Goal: Information Seeking & Learning: Learn about a topic

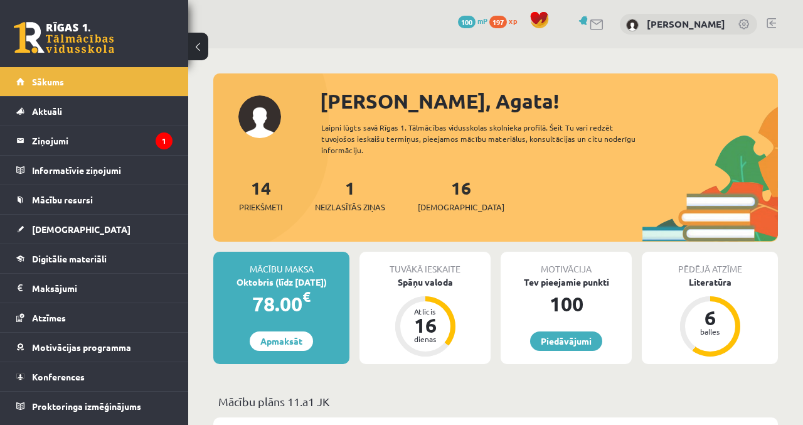
scroll to position [34, 0]
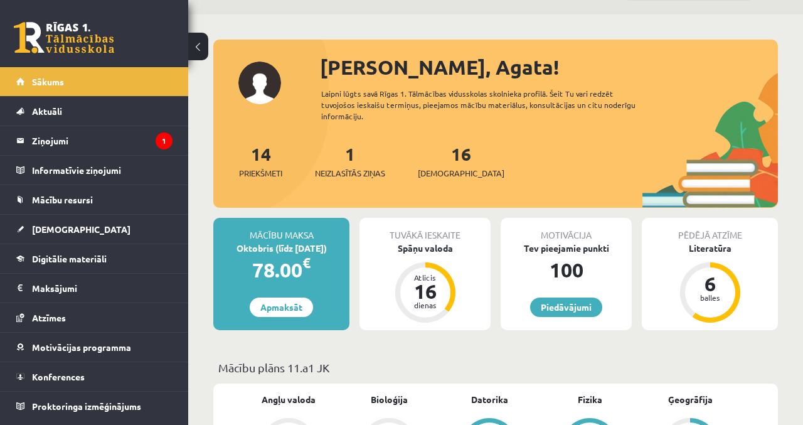
click at [161, 130] on legend "Ziņojumi 1" at bounding box center [102, 140] width 140 height 29
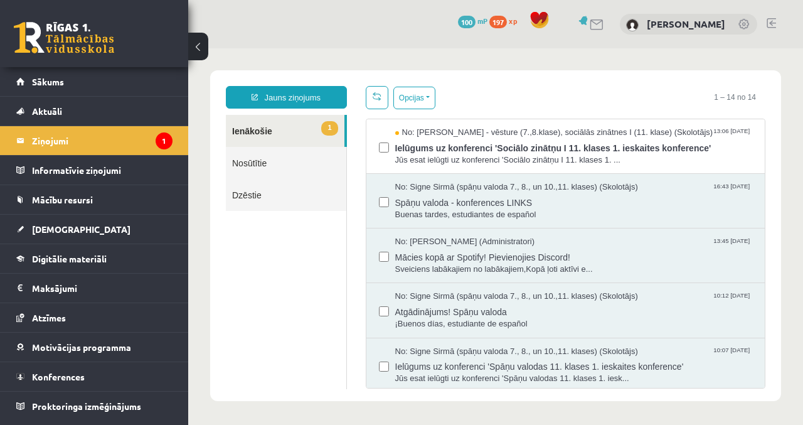
click at [707, 164] on span "Jūs esat ielūgti uz konferenci 'Sociālo zinātņu I 11. klases 1. ..." at bounding box center [573, 160] width 357 height 12
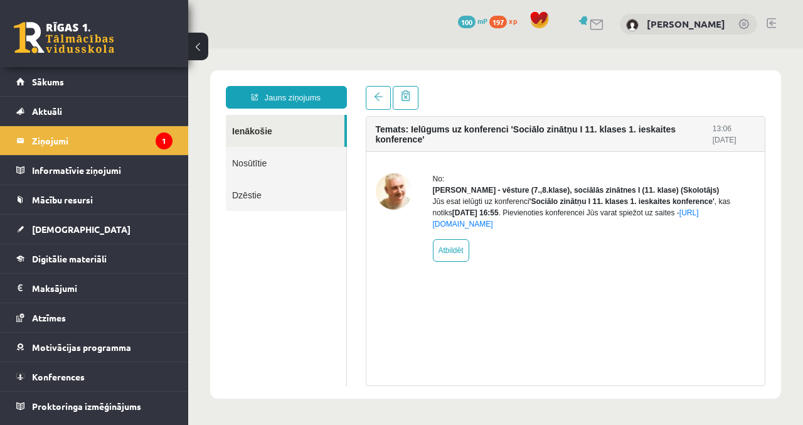
click at [90, 97] on link "Aktuāli" at bounding box center [94, 111] width 156 height 29
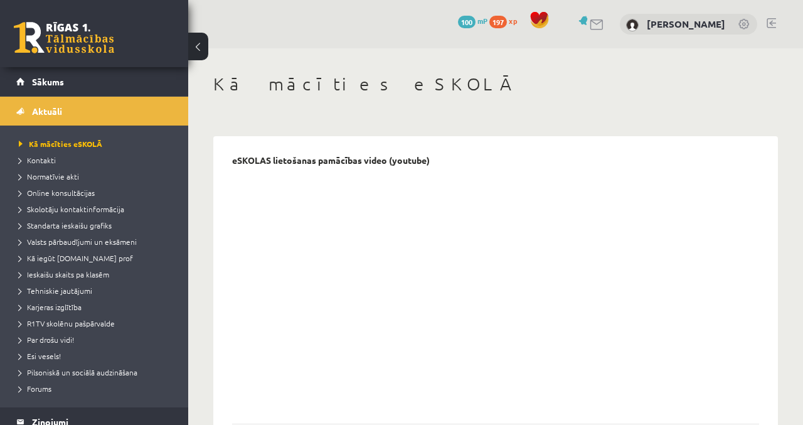
click at [116, 82] on link "Sākums" at bounding box center [94, 81] width 156 height 29
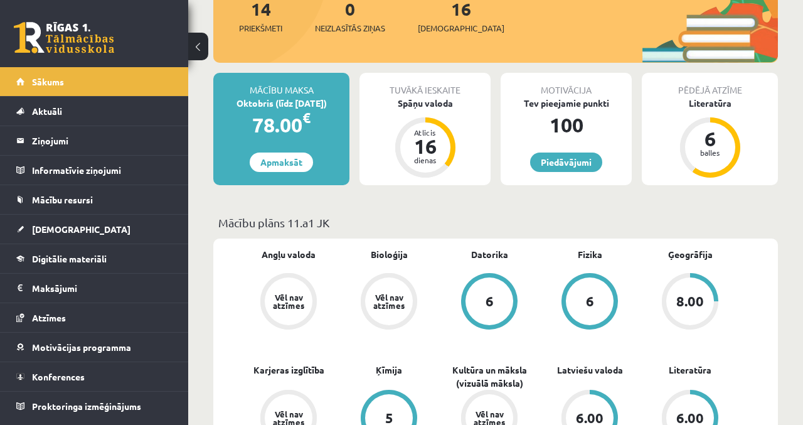
scroll to position [178, 0]
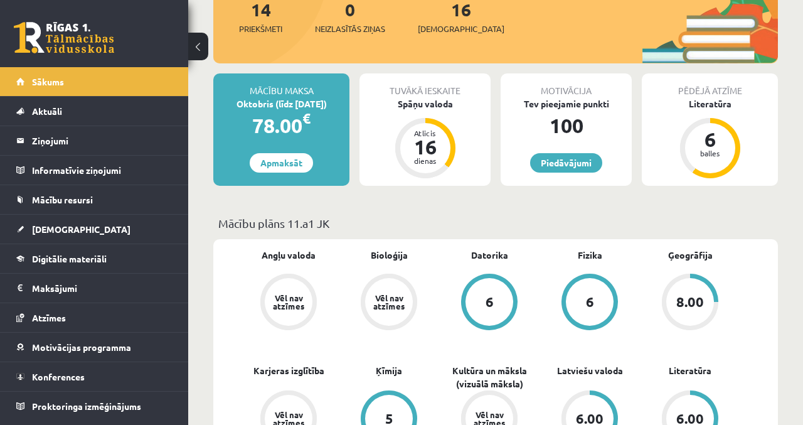
click at [435, 97] on div "Spāņu valoda" at bounding box center [424, 103] width 131 height 13
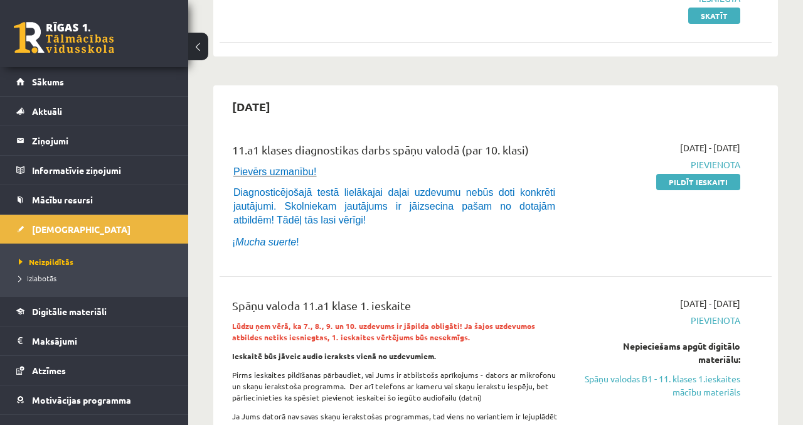
scroll to position [215, 0]
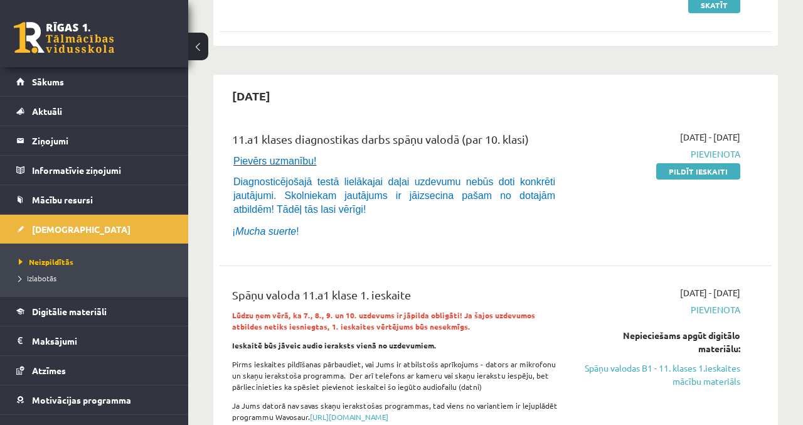
click at [128, 314] on link "Digitālie materiāli" at bounding box center [94, 311] width 156 height 29
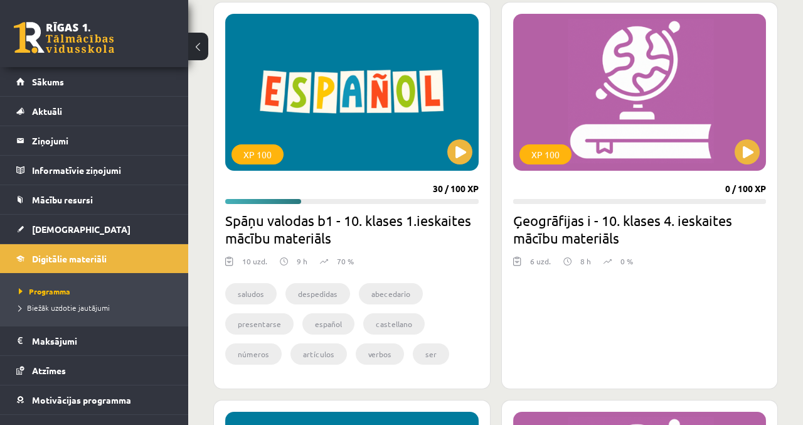
scroll to position [754, 0]
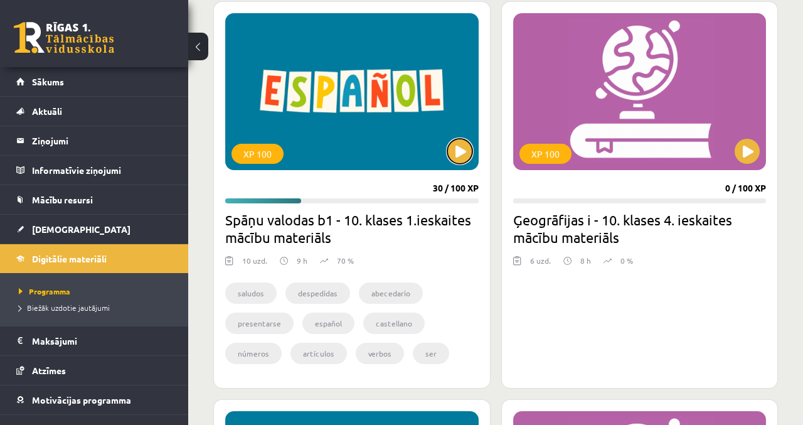
click at [464, 149] on button at bounding box center [459, 151] width 25 height 25
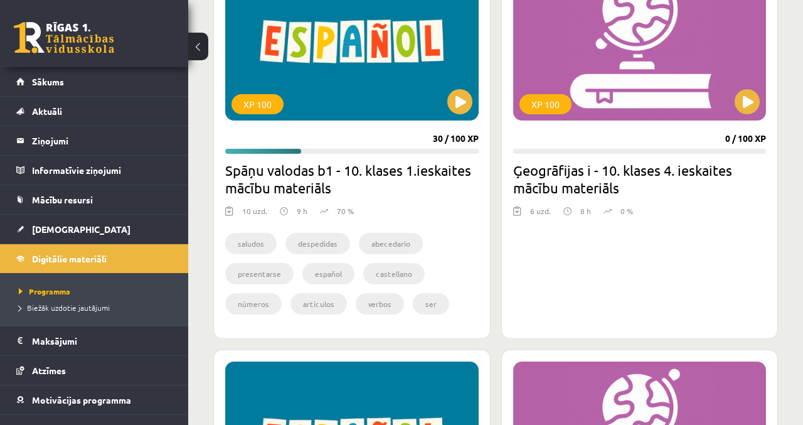
scroll to position [806, 0]
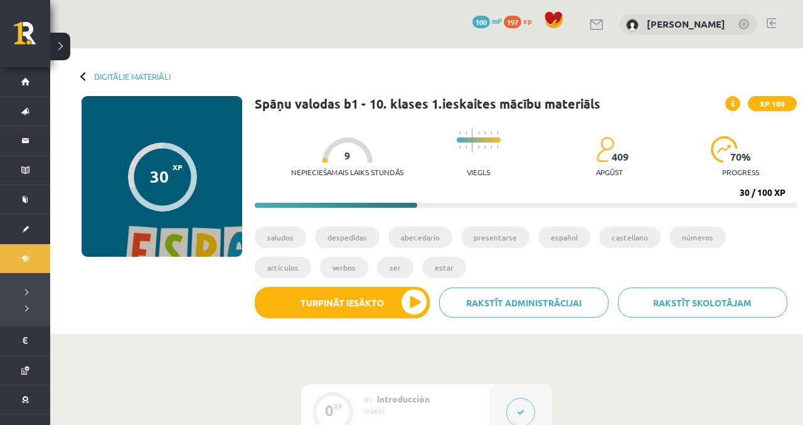
scroll to position [19, 0]
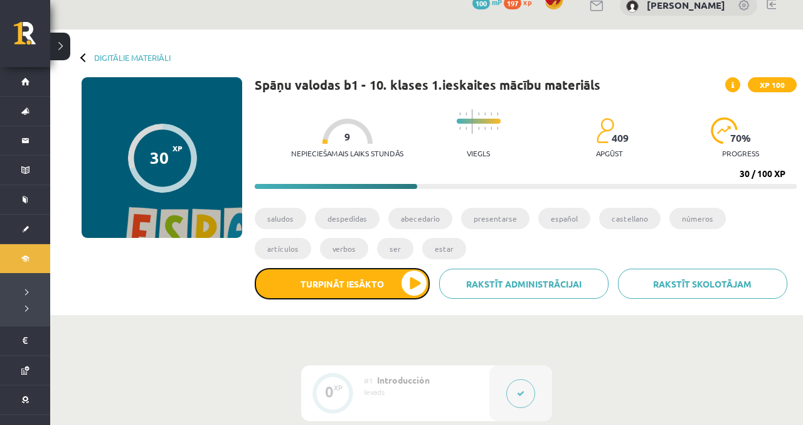
click at [410, 287] on button "Turpināt iesākto" at bounding box center [342, 283] width 175 height 31
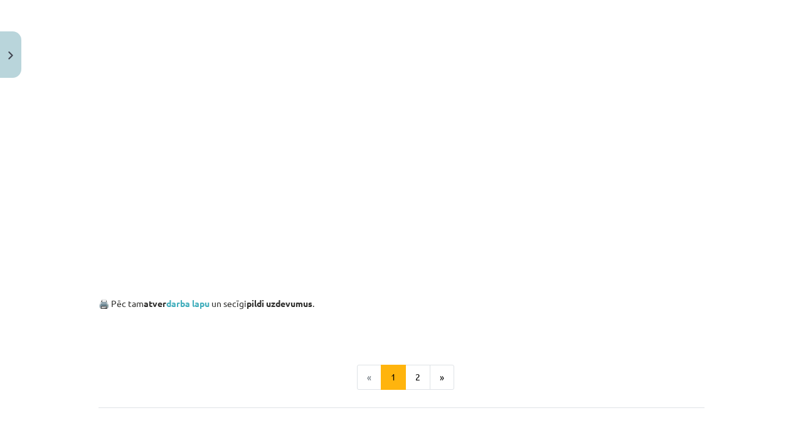
scroll to position [842, 0]
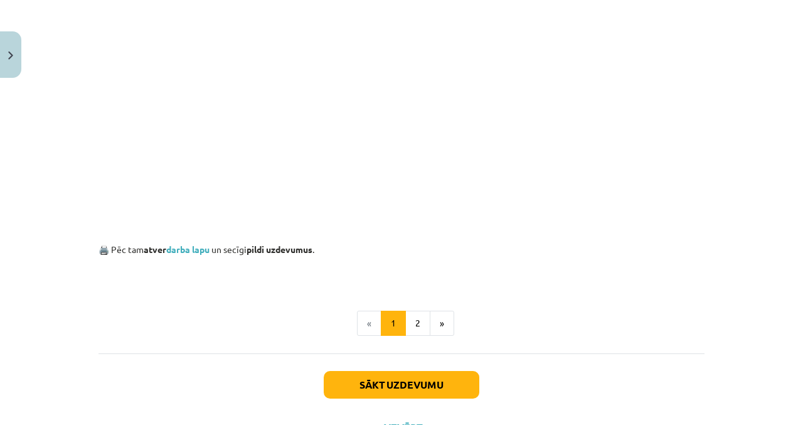
click at [193, 250] on link "darba lapu" at bounding box center [187, 248] width 43 height 11
click at [418, 322] on button "2" at bounding box center [417, 322] width 25 height 25
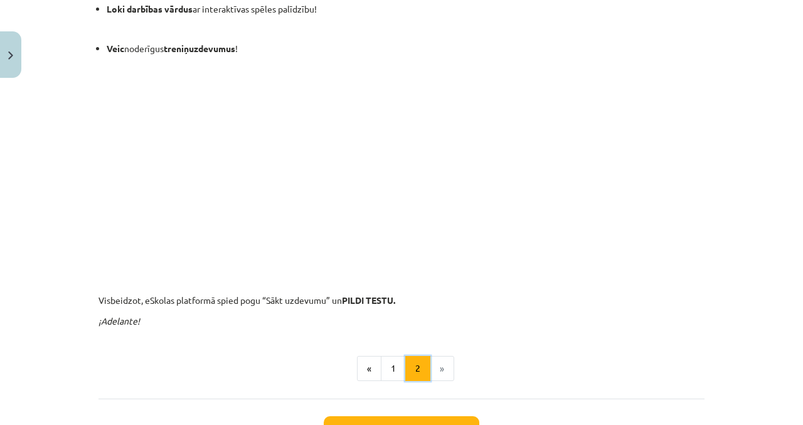
scroll to position [198, 0]
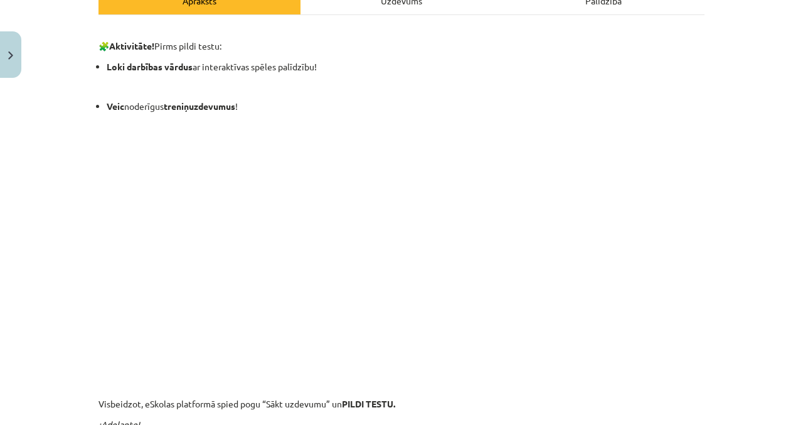
click at [600, 1] on div "Palīdzība" at bounding box center [603, 0] width 202 height 28
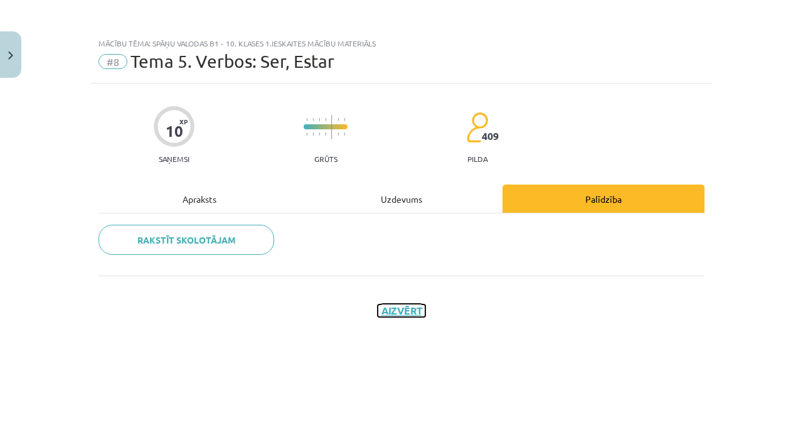
click at [404, 307] on button "Aizvērt" at bounding box center [402, 310] width 48 height 13
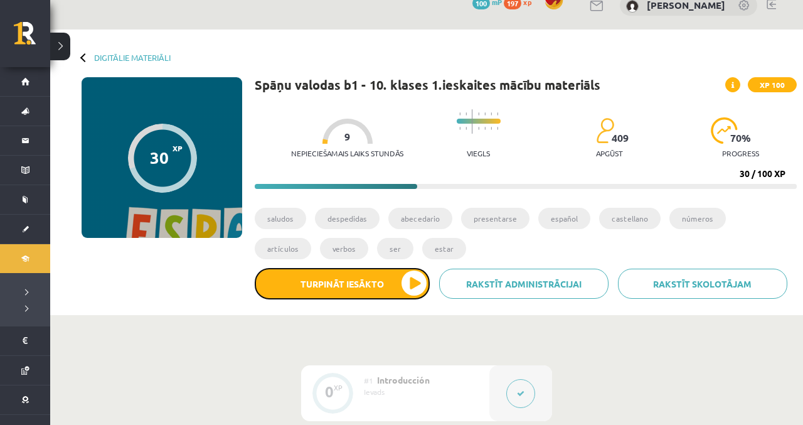
click at [367, 287] on button "Turpināt iesākto" at bounding box center [342, 283] width 175 height 31
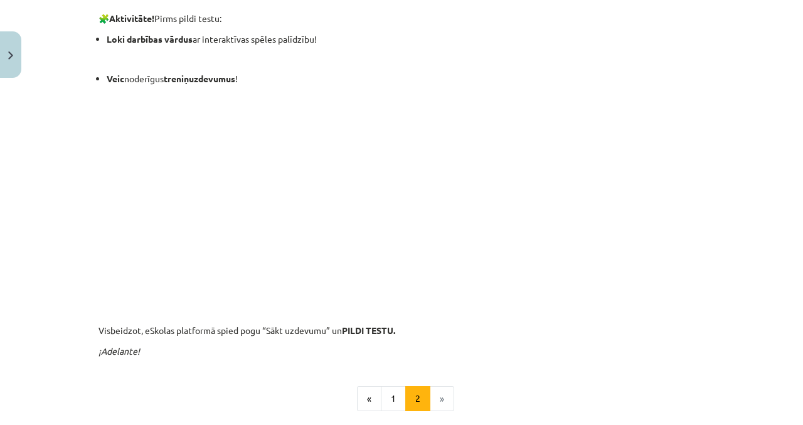
scroll to position [230, 0]
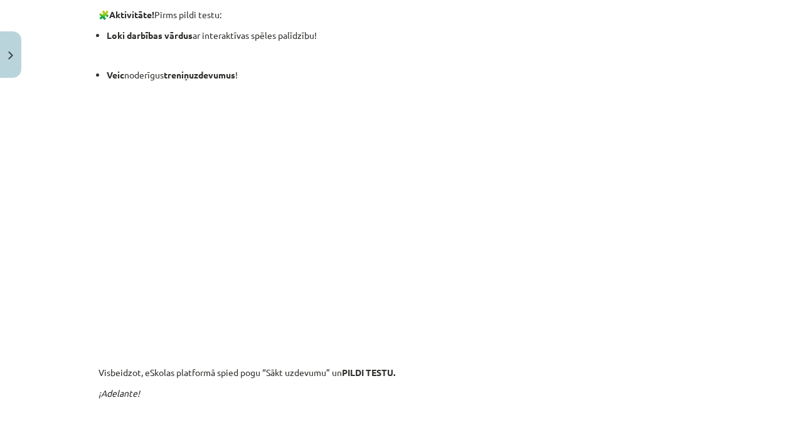
click at [597, 6] on p "🧩 Aktivitāte! Pirms pildi testu:" at bounding box center [401, 8] width 606 height 26
click at [605, 1] on p "🧩 Aktivitāte! Pirms pildi testu:" at bounding box center [401, 8] width 606 height 26
click at [601, 0] on p "🧩 Aktivitāte! Pirms pildi testu:" at bounding box center [401, 8] width 606 height 26
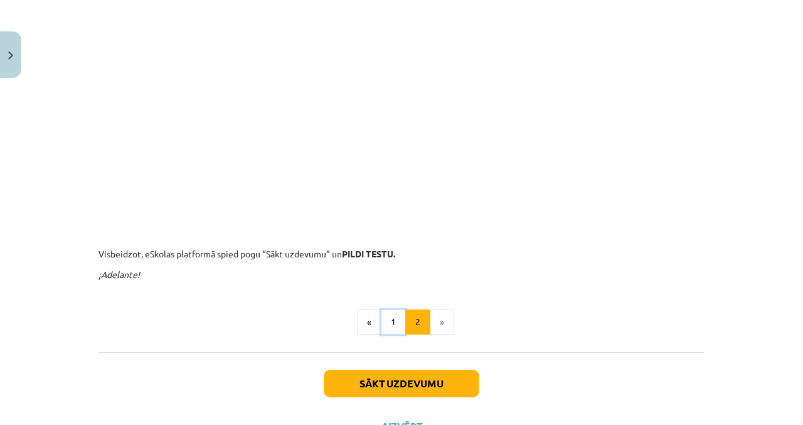
click at [391, 319] on button "1" at bounding box center [393, 321] width 25 height 25
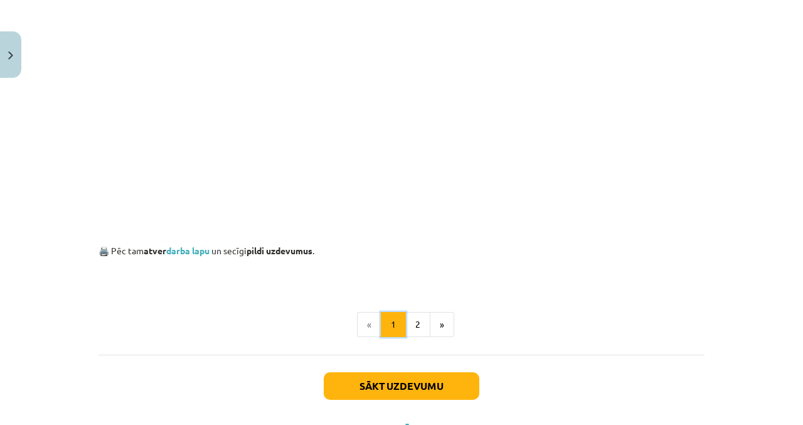
scroll to position [842, 0]
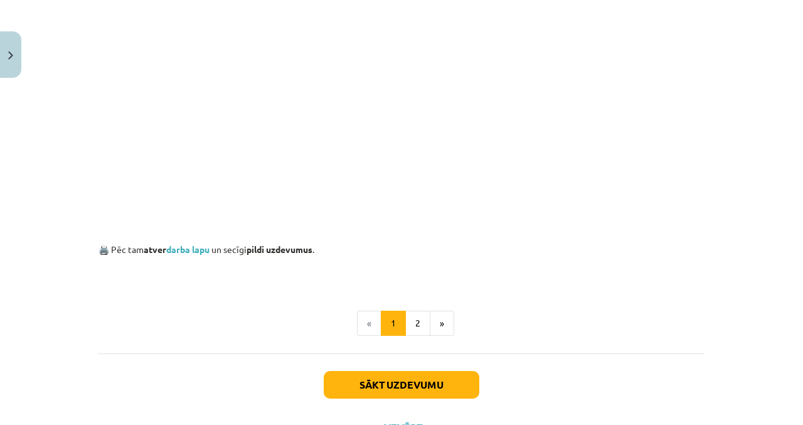
click at [205, 250] on link "darba lapu" at bounding box center [187, 248] width 43 height 11
click at [430, 329] on button "»" at bounding box center [442, 322] width 24 height 25
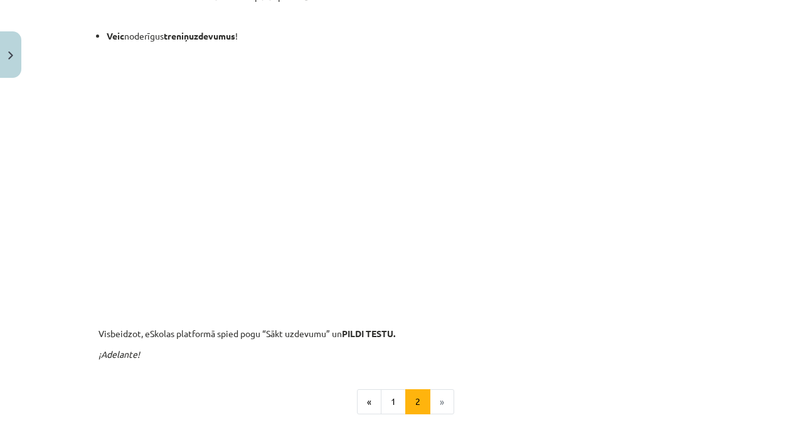
scroll to position [269, 0]
click at [596, 2] on li "Loki darbības vārdus ar interaktīvas spēles palīdzību!" at bounding box center [406, 9] width 598 height 40
click at [603, 1] on li "Loki darbības vārdus ar interaktīvas spēles palīdzību!" at bounding box center [406, 9] width 598 height 40
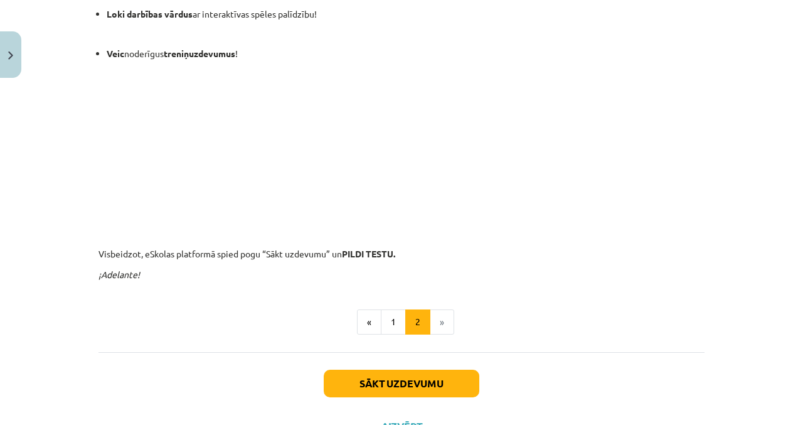
scroll to position [0, 0]
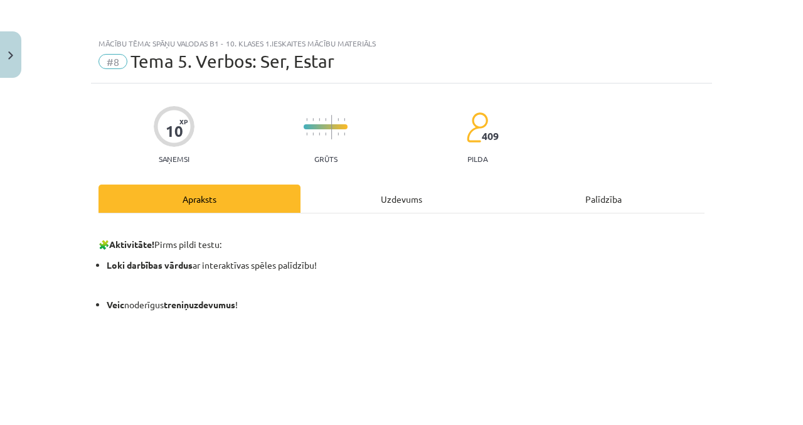
click at [433, 203] on div "Uzdevums" at bounding box center [401, 198] width 202 height 28
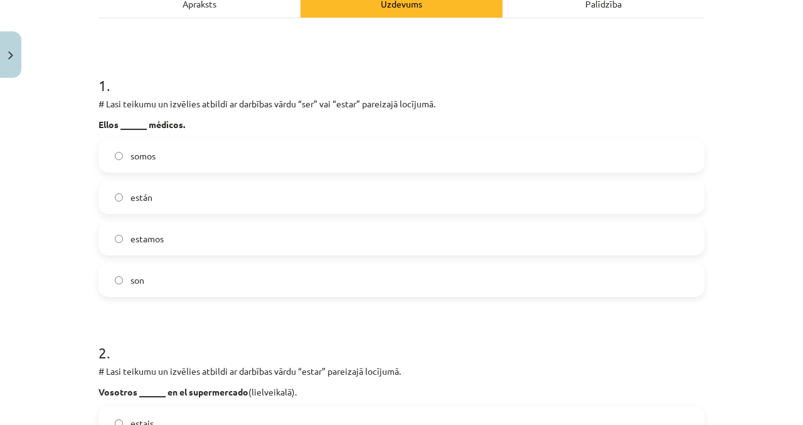
scroll to position [197, 0]
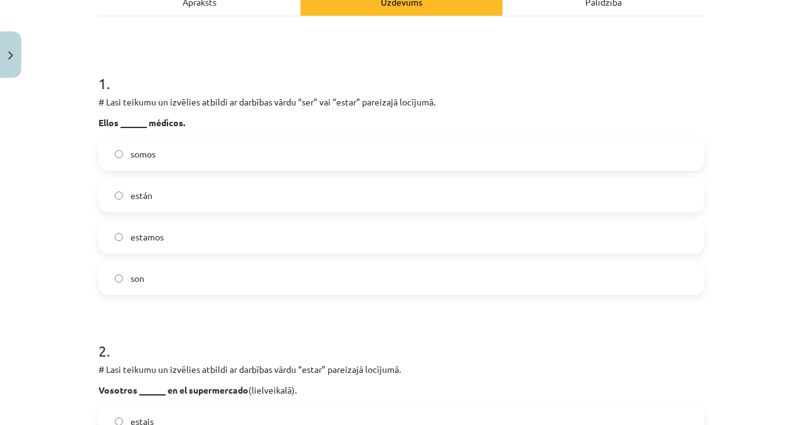
click at [226, 275] on label "son" at bounding box center [401, 277] width 603 height 31
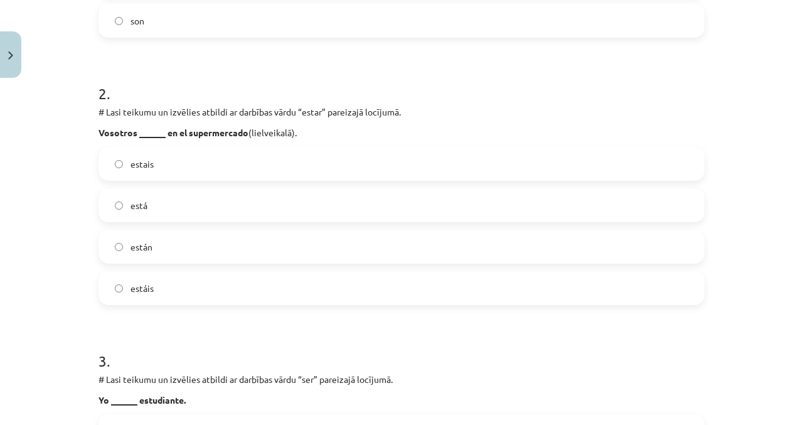
scroll to position [455, 0]
click at [218, 288] on label "estáis" at bounding box center [401, 287] width 603 height 31
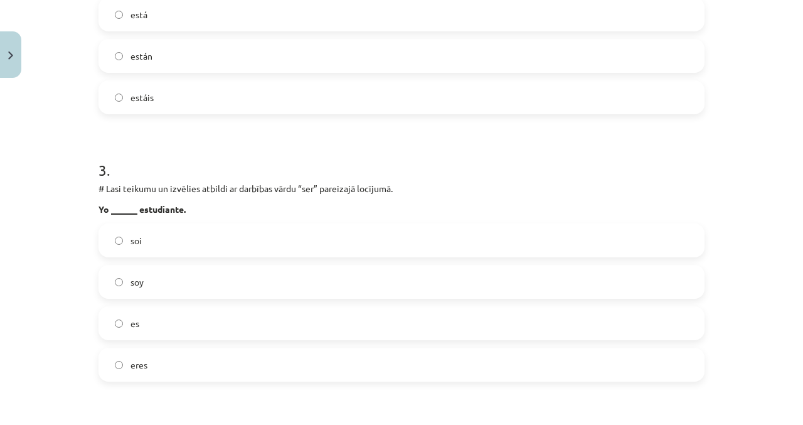
scroll to position [650, 0]
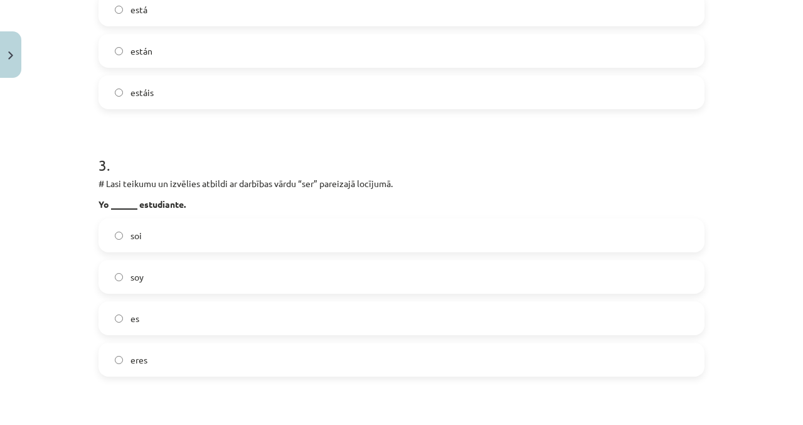
click at [285, 279] on label "soy" at bounding box center [401, 276] width 603 height 31
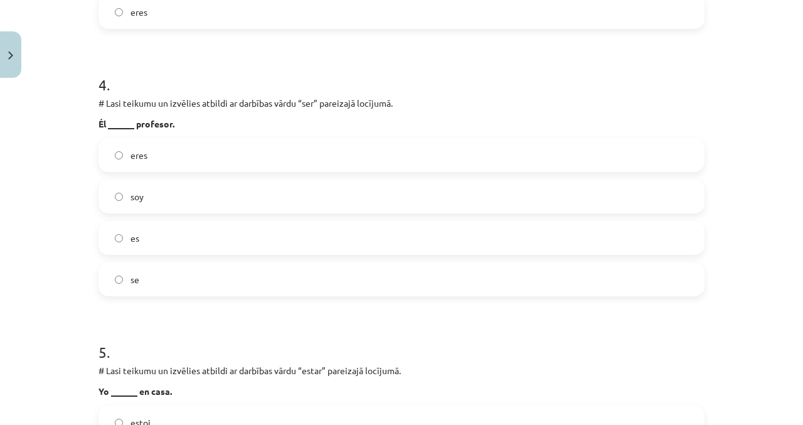
scroll to position [998, 0]
click at [300, 159] on label "eres" at bounding box center [401, 153] width 603 height 31
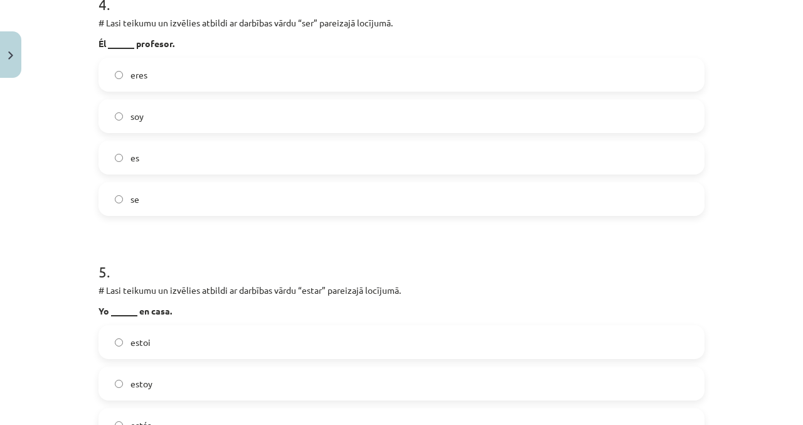
click at [359, 158] on label "es" at bounding box center [401, 157] width 603 height 31
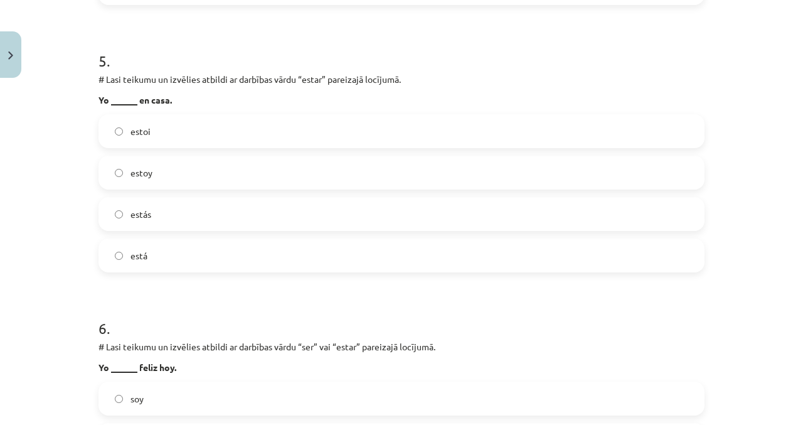
scroll to position [1289, 0]
click at [315, 216] on label "estás" at bounding box center [401, 212] width 603 height 31
click at [292, 172] on label "estoy" at bounding box center [401, 171] width 603 height 31
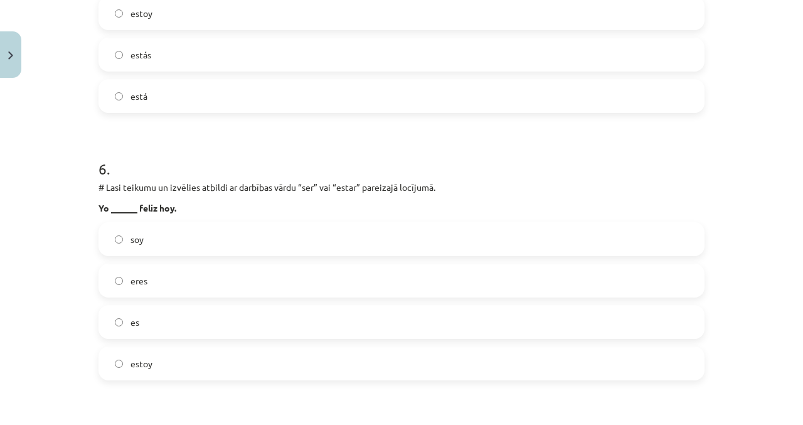
scroll to position [1445, 0]
click at [591, 0] on label "estoy" at bounding box center [401, 14] width 603 height 31
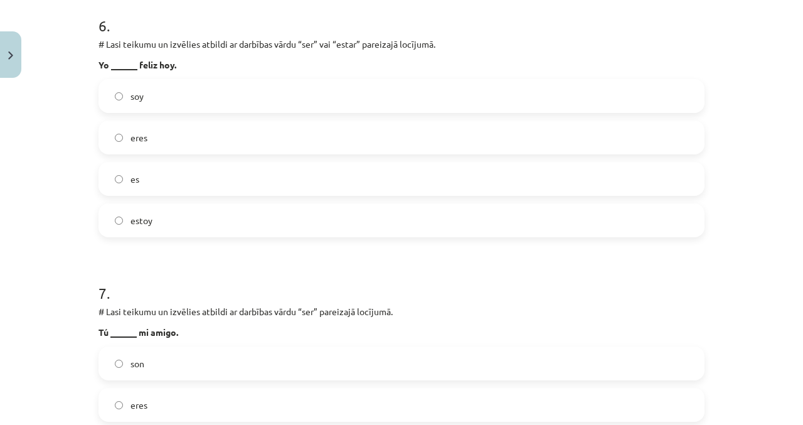
scroll to position [1591, 0]
click at [433, 110] on label "soy" at bounding box center [401, 95] width 603 height 31
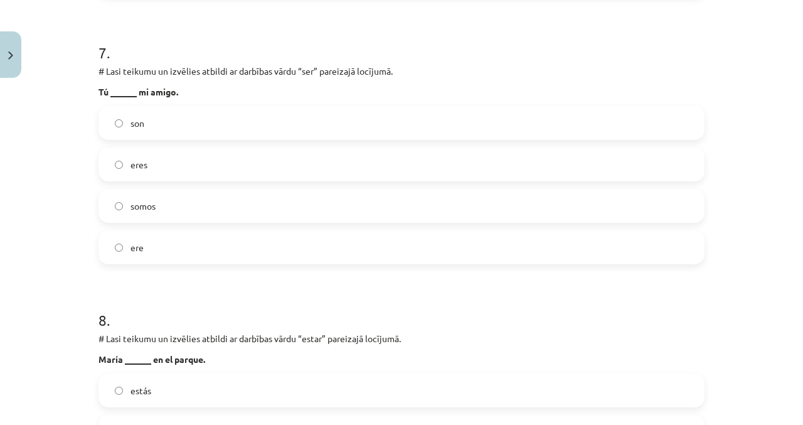
scroll to position [1832, 0]
click at [295, 162] on label "eres" at bounding box center [401, 162] width 603 height 31
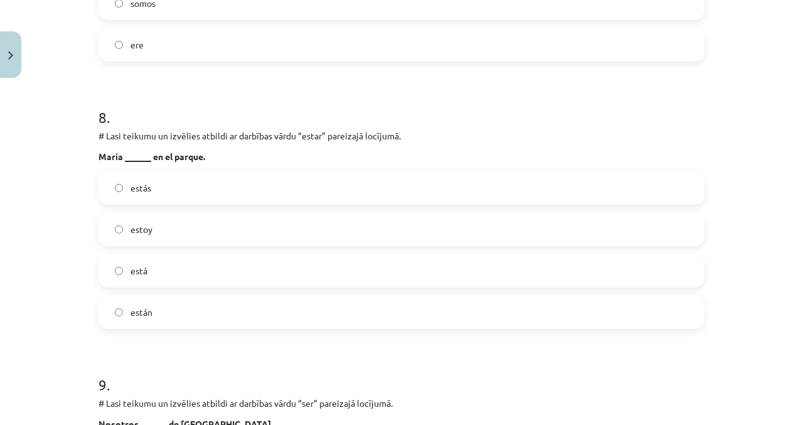
scroll to position [2039, 0]
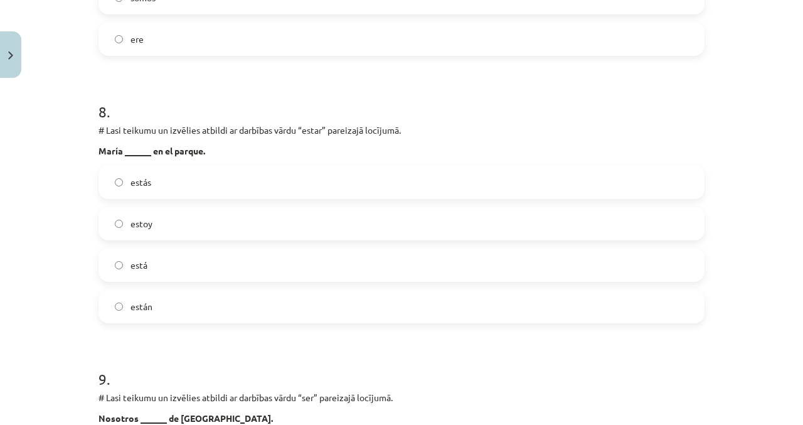
click at [325, 195] on label "estás" at bounding box center [401, 181] width 603 height 31
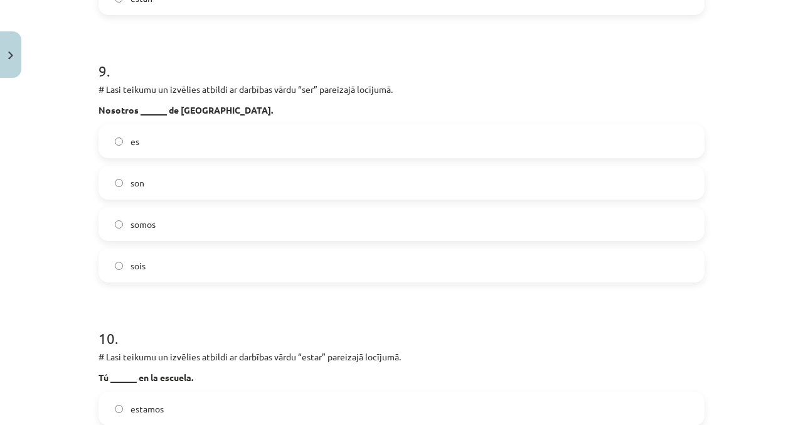
scroll to position [2348, 0]
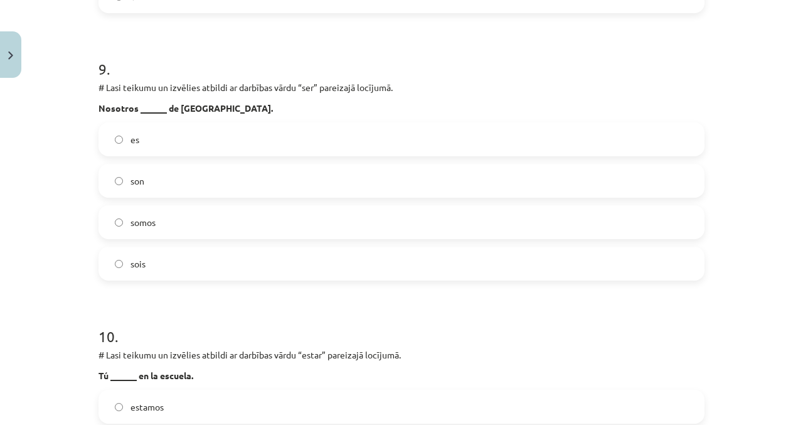
click at [329, 224] on label "somos" at bounding box center [401, 221] width 603 height 31
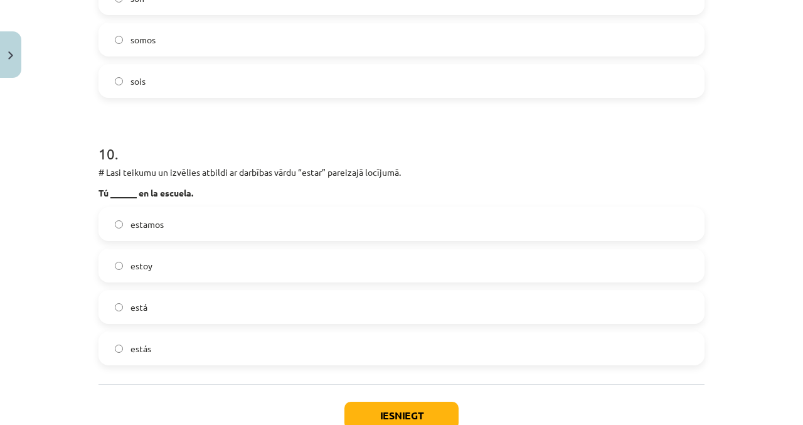
scroll to position [2538, 0]
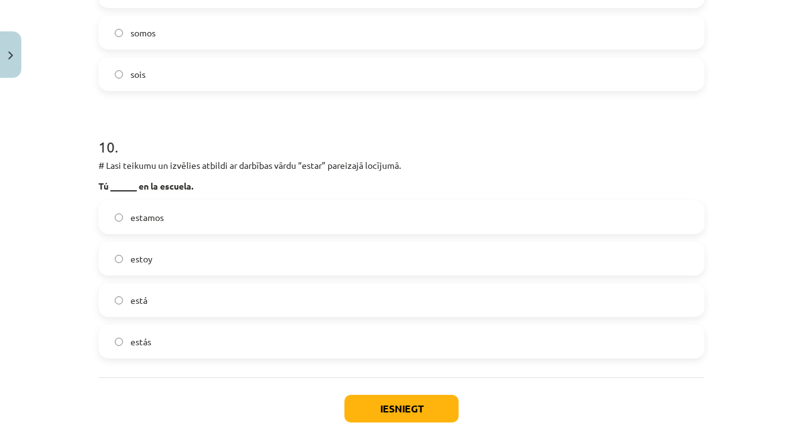
click at [232, 262] on label "estoy" at bounding box center [401, 258] width 603 height 31
click at [402, 408] on button "Iesniegt" at bounding box center [401, 408] width 114 height 28
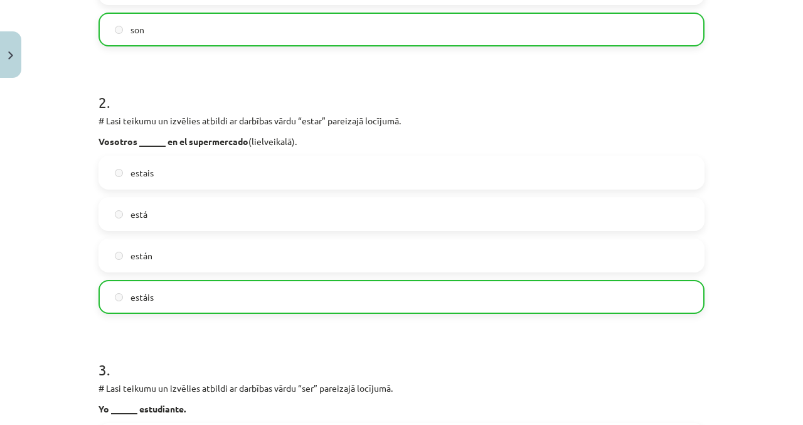
scroll to position [325, 0]
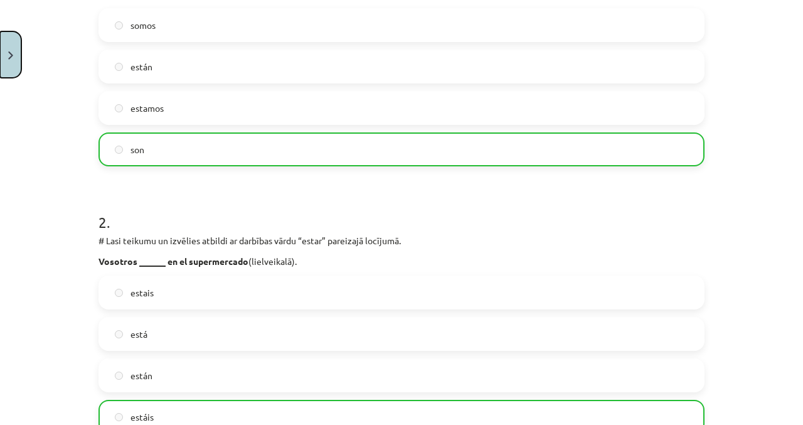
click at [20, 51] on button "Close" at bounding box center [10, 54] width 21 height 46
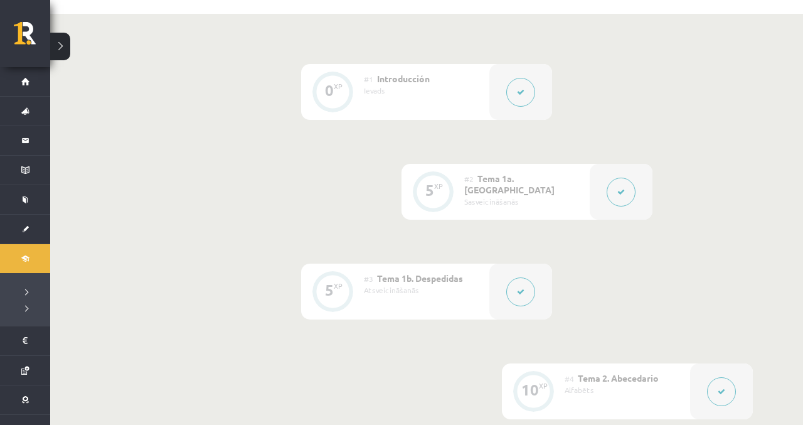
scroll to position [0, 0]
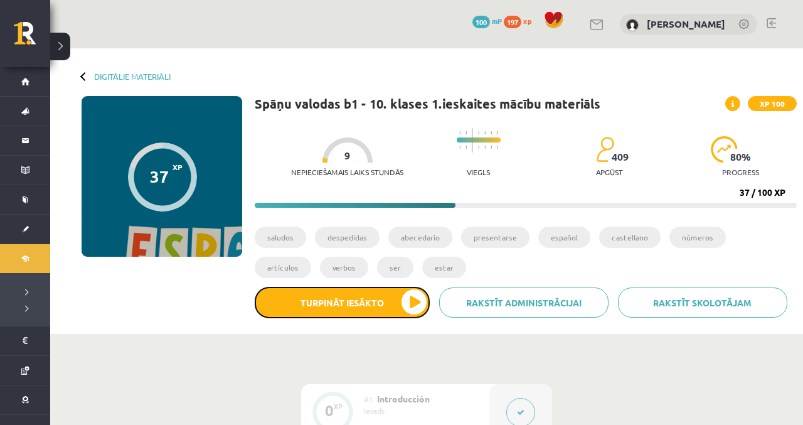
click at [410, 302] on button "Turpināt iesākto" at bounding box center [342, 302] width 175 height 31
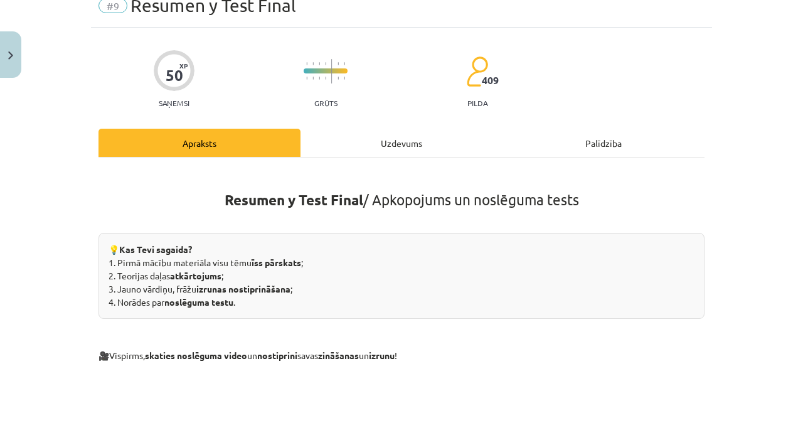
click at [438, 142] on div "Uzdevums" at bounding box center [401, 143] width 202 height 28
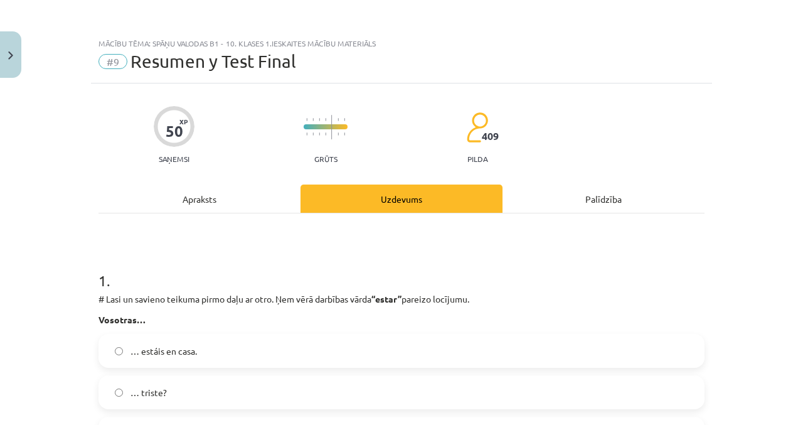
click at [256, 187] on div "Apraksts" at bounding box center [199, 198] width 202 height 28
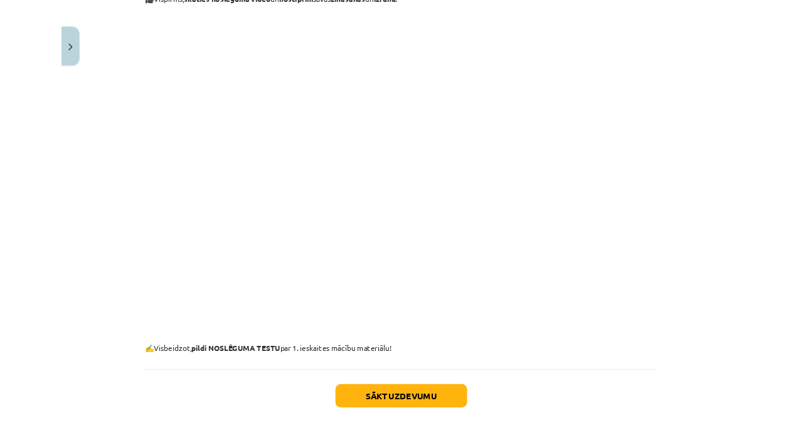
scroll to position [120, 0]
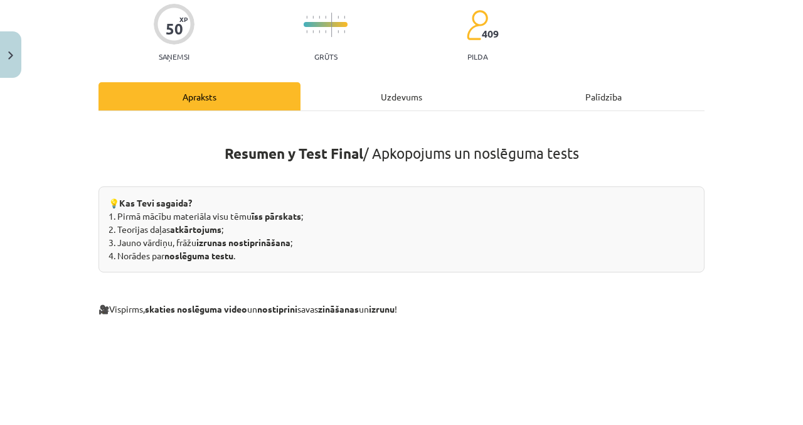
click at [389, 102] on div "Uzdevums" at bounding box center [401, 96] width 202 height 28
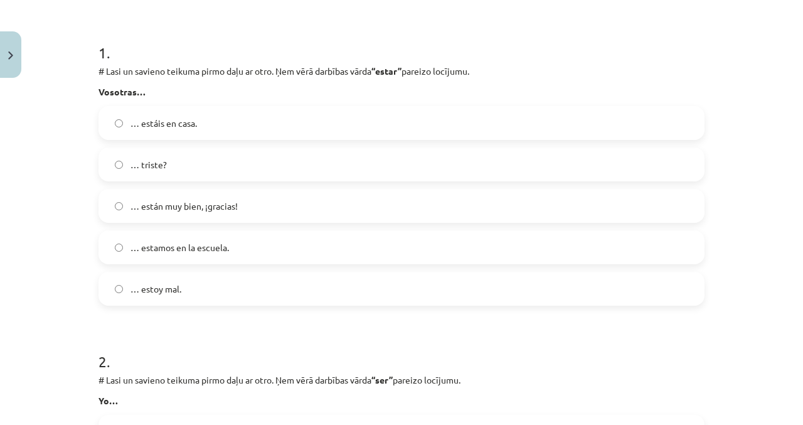
scroll to position [228, 0]
click at [380, 122] on label "… estáis en casa." at bounding box center [401, 122] width 603 height 31
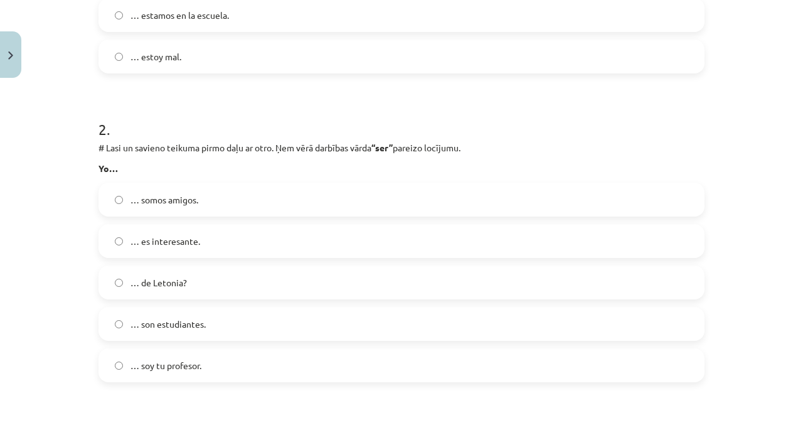
scroll to position [462, 0]
click at [228, 363] on label "… soy tu profesor." at bounding box center [401, 362] width 603 height 31
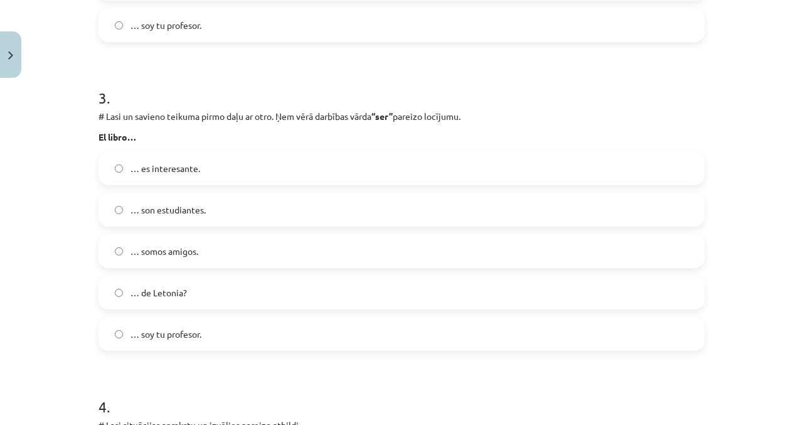
scroll to position [809, 0]
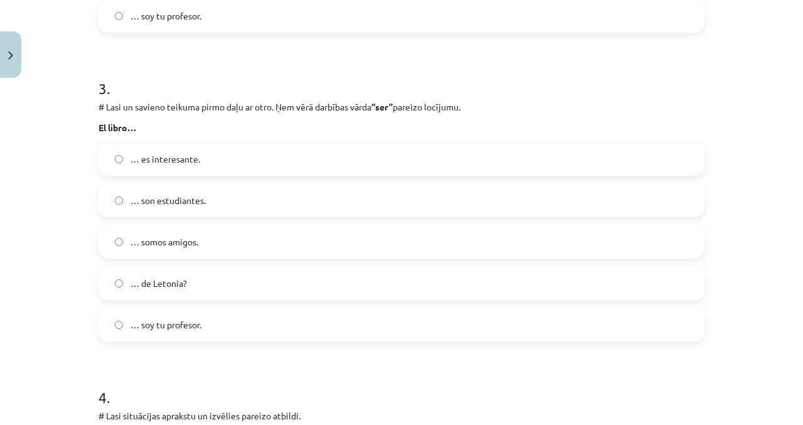
click at [413, 167] on label "… es interesante." at bounding box center [401, 158] width 603 height 31
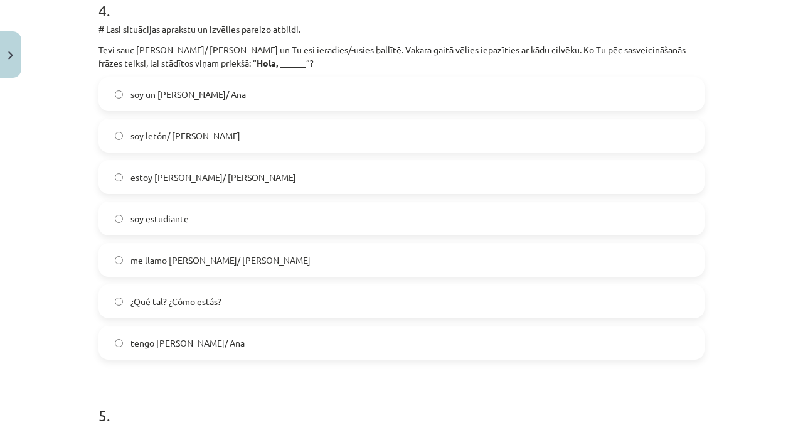
scroll to position [1174, 0]
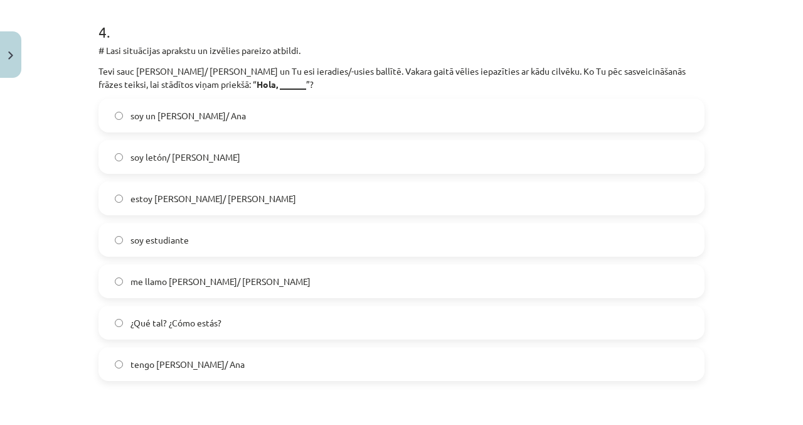
click at [523, 335] on label "¿Qué tal? ¿Cómo estás?" at bounding box center [401, 322] width 603 height 31
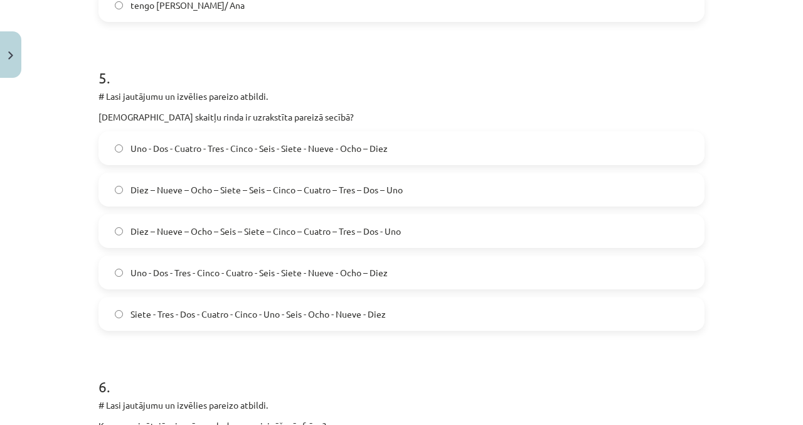
scroll to position [1533, 0]
click at [606, 273] on label "Uno - Dos - Tres - Cinco - Cuatro - Seis - Siete - Nueve - Ocho – Diez" at bounding box center [401, 271] width 603 height 31
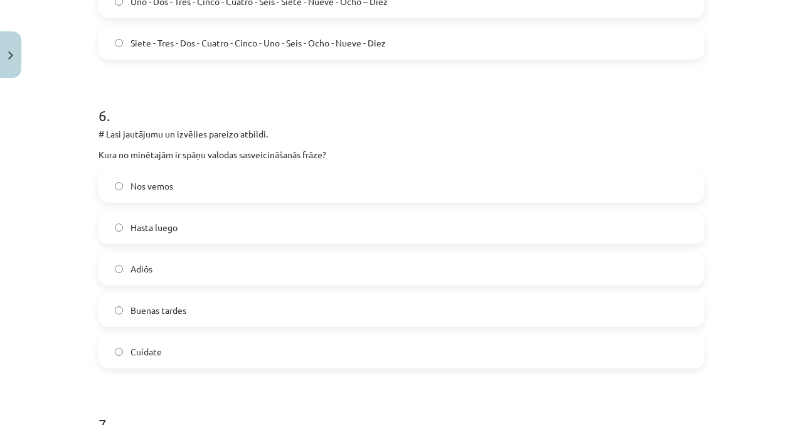
scroll to position [1805, 0]
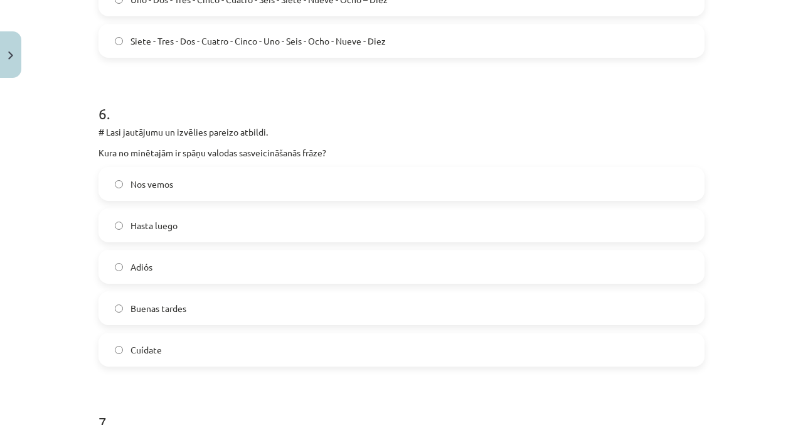
click at [500, 315] on label "Buenas tardes" at bounding box center [401, 307] width 603 height 31
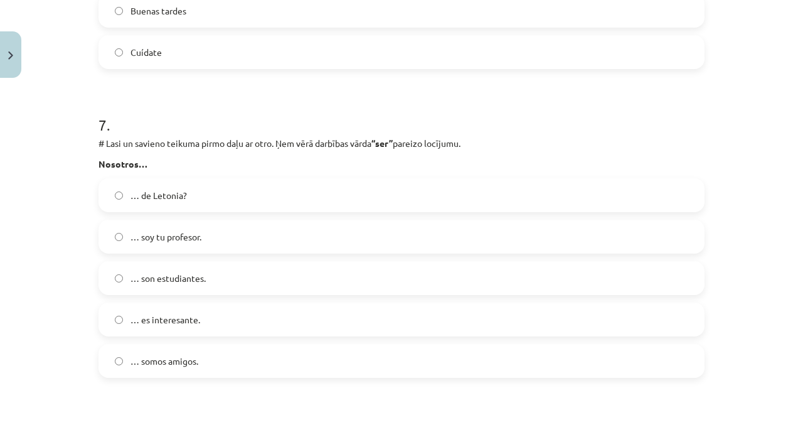
scroll to position [2105, 0]
click at [304, 358] on label "… somos amigos." at bounding box center [401, 358] width 603 height 31
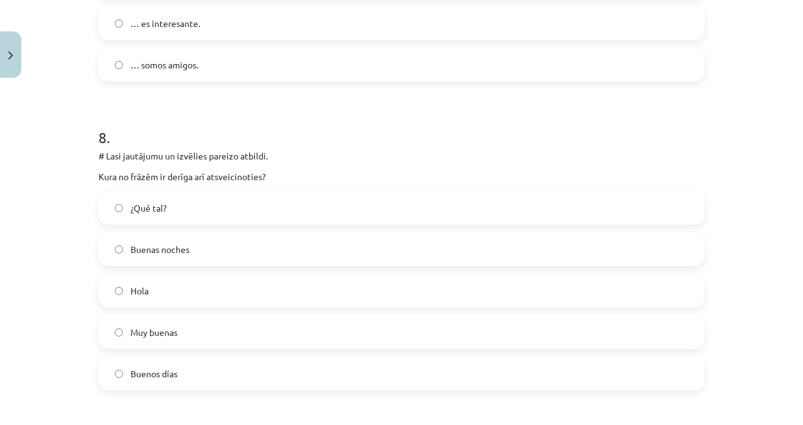
scroll to position [2444, 0]
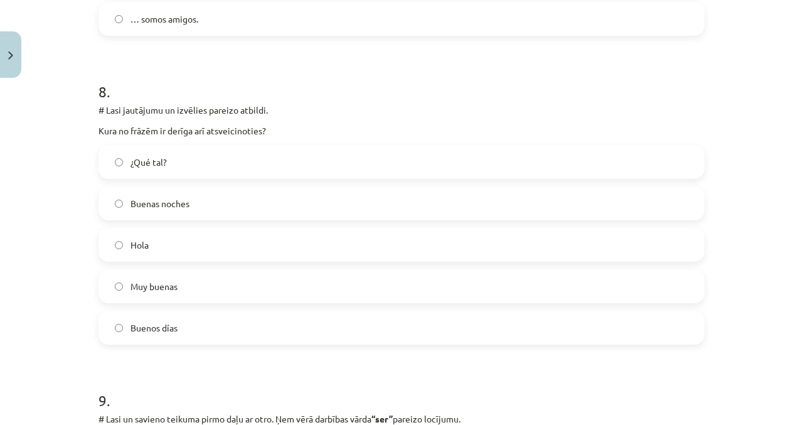
click at [290, 199] on label "Buenas noches" at bounding box center [401, 202] width 603 height 31
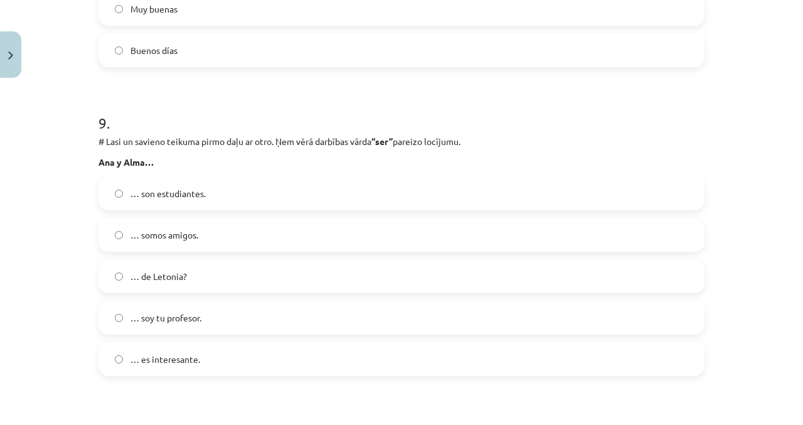
scroll to position [2723, 0]
click at [278, 190] on label "… son estudiantes." at bounding box center [401, 191] width 603 height 31
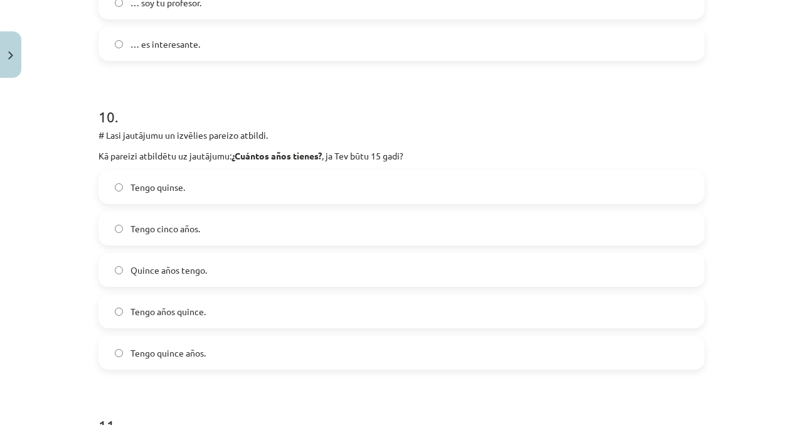
scroll to position [3048, 0]
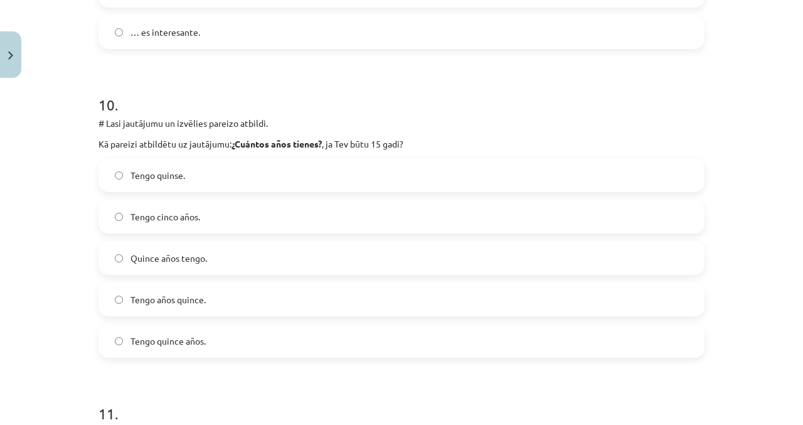
click at [303, 300] on label "Tengo años quince." at bounding box center [401, 298] width 603 height 31
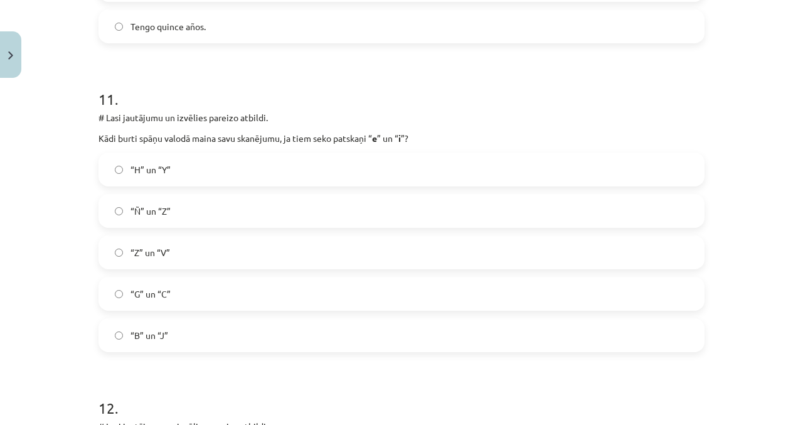
scroll to position [3362, 0]
click at [356, 302] on label "“G” un “C”" at bounding box center [401, 293] width 603 height 31
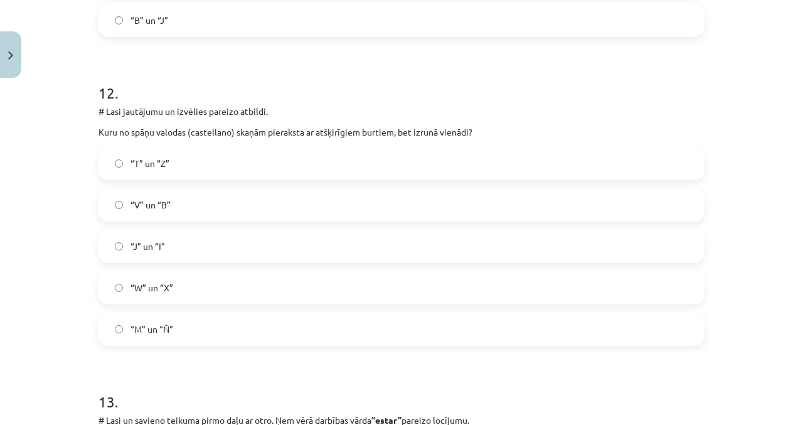
scroll to position [3682, 0]
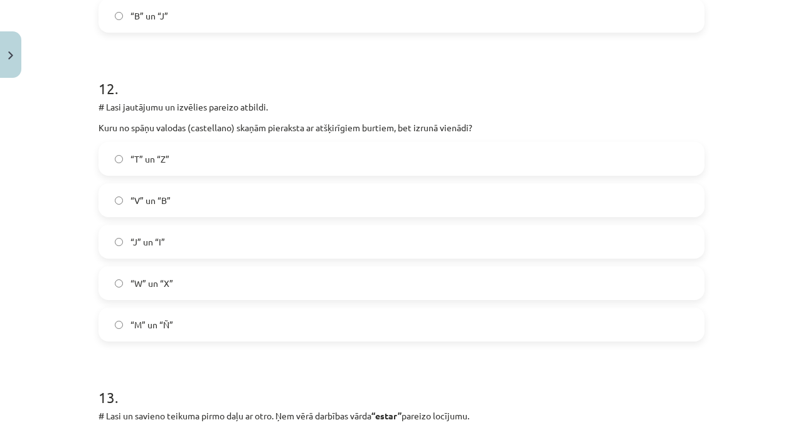
click at [546, 204] on label "“V” un “B”" at bounding box center [401, 199] width 603 height 31
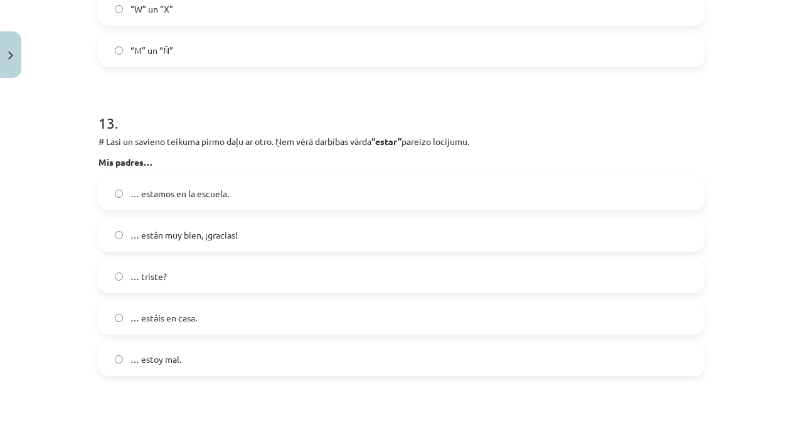
scroll to position [3956, 0]
click at [261, 246] on label "… están muy bien, ¡gracias!" at bounding box center [401, 234] width 603 height 31
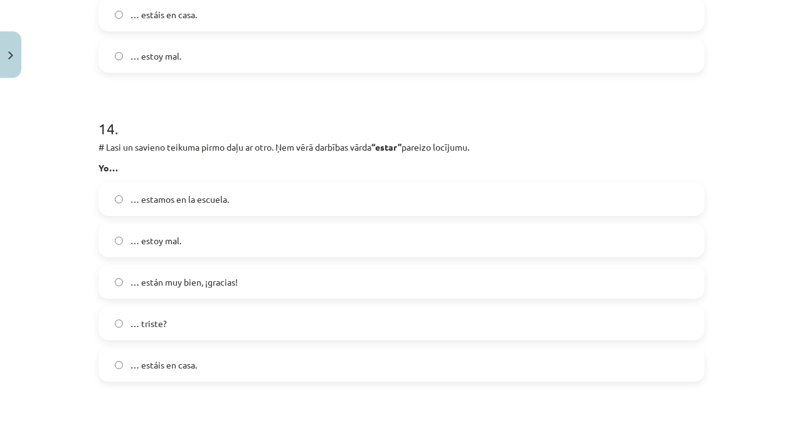
scroll to position [4259, 0]
click at [337, 237] on label "… estoy mal." at bounding box center [401, 239] width 603 height 31
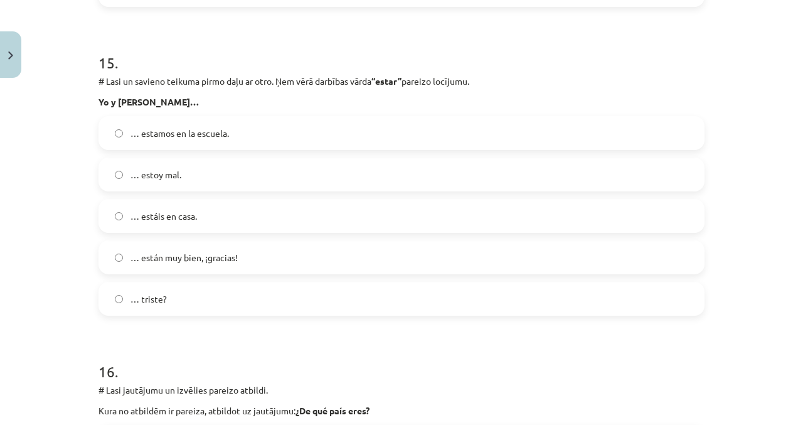
scroll to position [4635, 0]
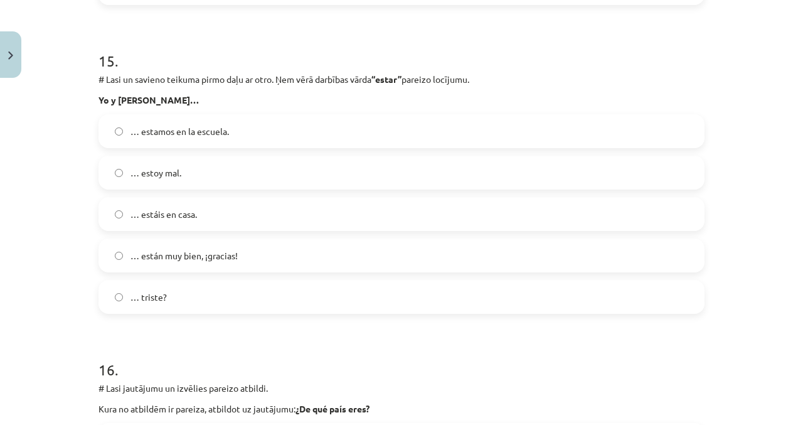
click at [503, 125] on label "… estamos en la escuela." at bounding box center [401, 130] width 603 height 31
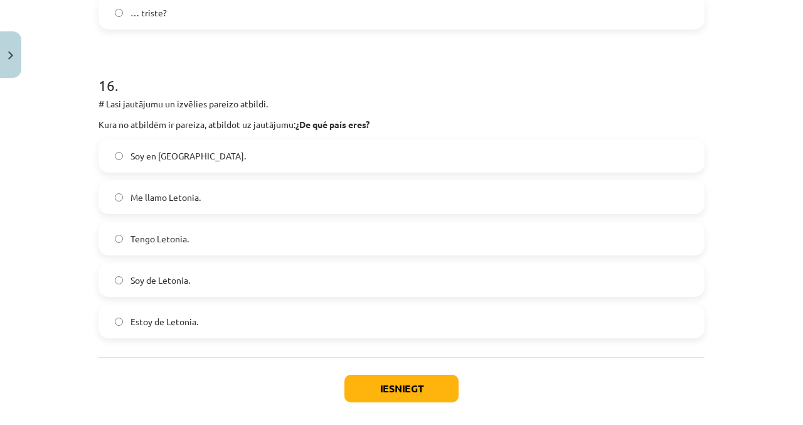
scroll to position [4920, 0]
click at [391, 273] on label "Soy de Letonia." at bounding box center [401, 278] width 603 height 31
click at [404, 389] on button "Iesniegt" at bounding box center [401, 387] width 114 height 28
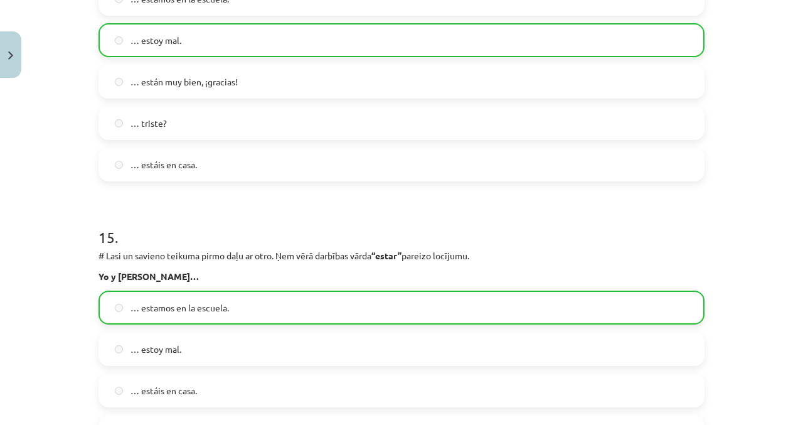
scroll to position [4963, 0]
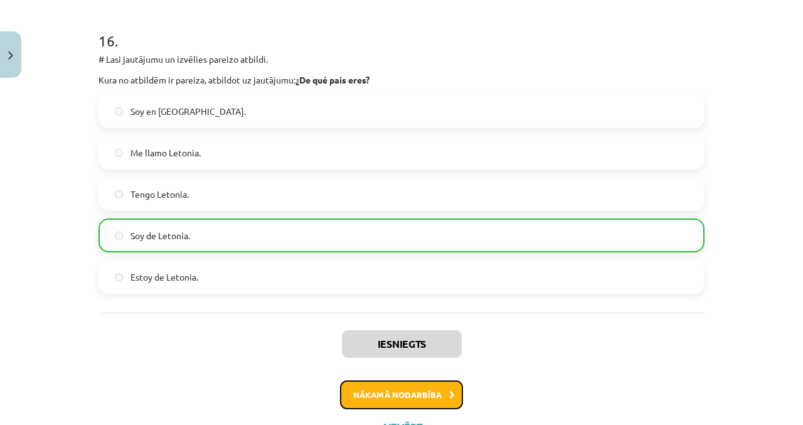
click at [435, 393] on button "Nākamā nodarbība" at bounding box center [401, 394] width 123 height 29
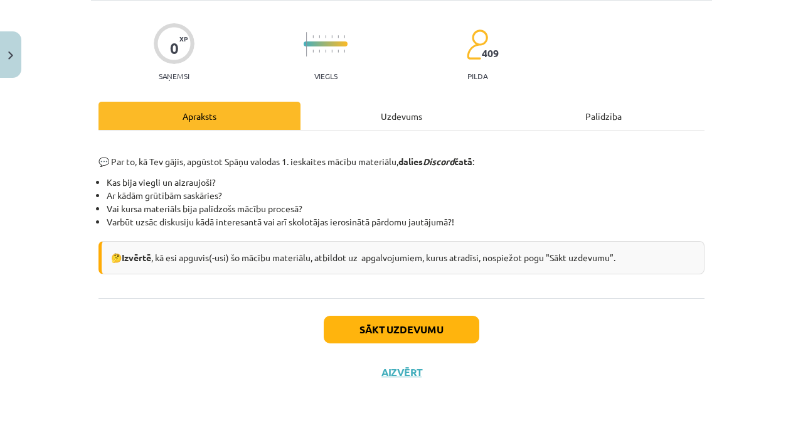
scroll to position [29, 0]
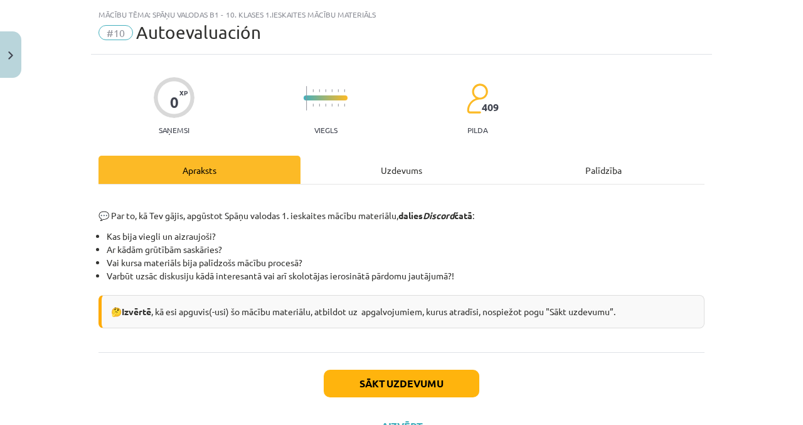
click at [432, 167] on div "Uzdevums" at bounding box center [401, 170] width 202 height 28
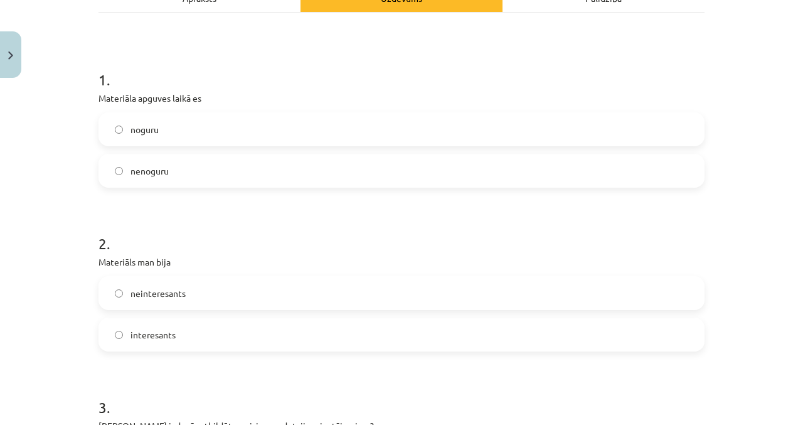
scroll to position [0, 0]
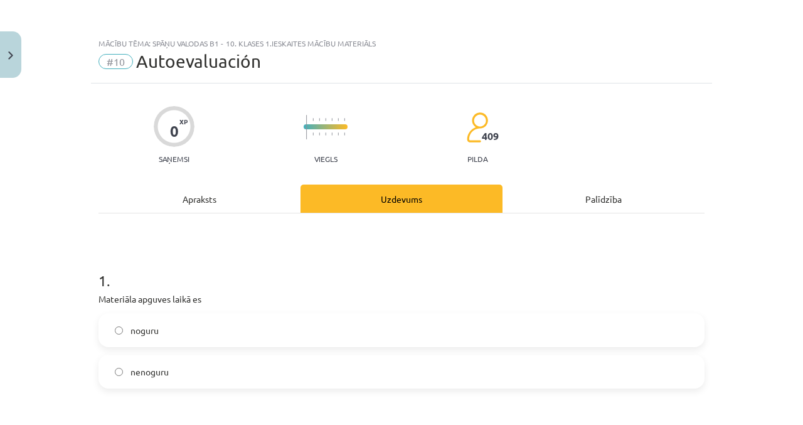
click at [221, 196] on div "Apraksts" at bounding box center [199, 198] width 202 height 28
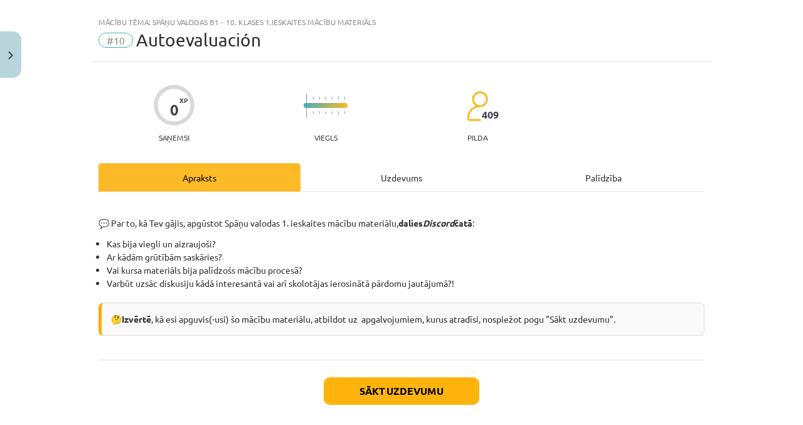
scroll to position [29, 0]
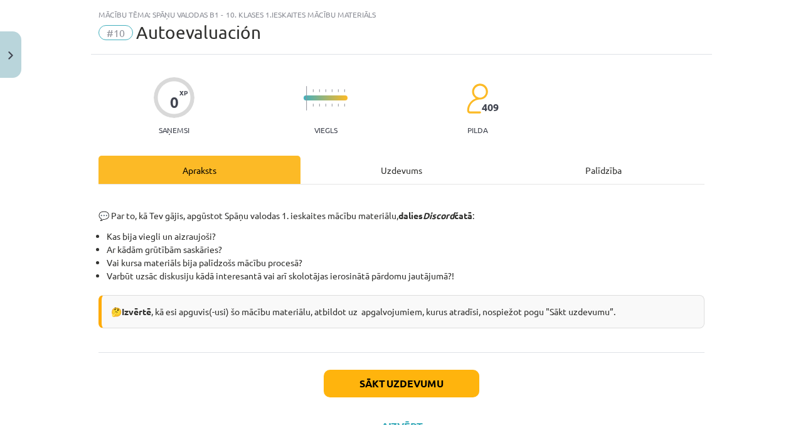
click at [623, 346] on div "💬 Par to, kā Tev gājis, apgūstot Spāņu valodas 1. ieskaites mācību materiālu, d…" at bounding box center [401, 267] width 606 height 167
click at [622, 332] on div "💬 Par to, kā Tev gājis, apgūstot Spāņu valodas 1. ieskaites mācību materiālu, d…" at bounding box center [401, 267] width 606 height 167
click at [454, 384] on button "Sākt uzdevumu" at bounding box center [402, 383] width 156 height 28
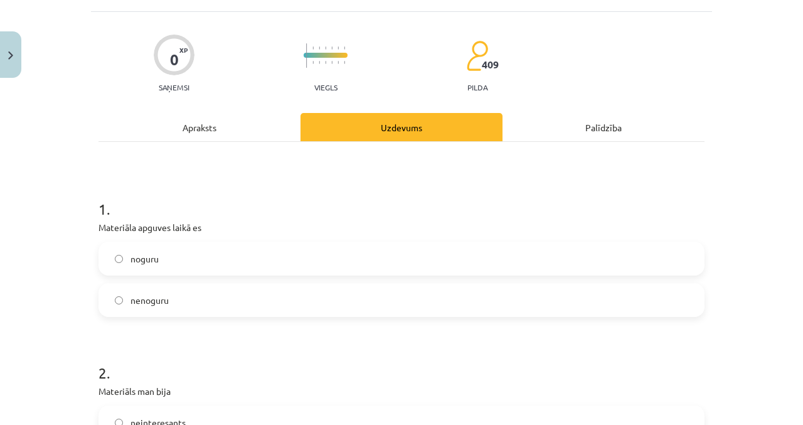
scroll to position [80, 0]
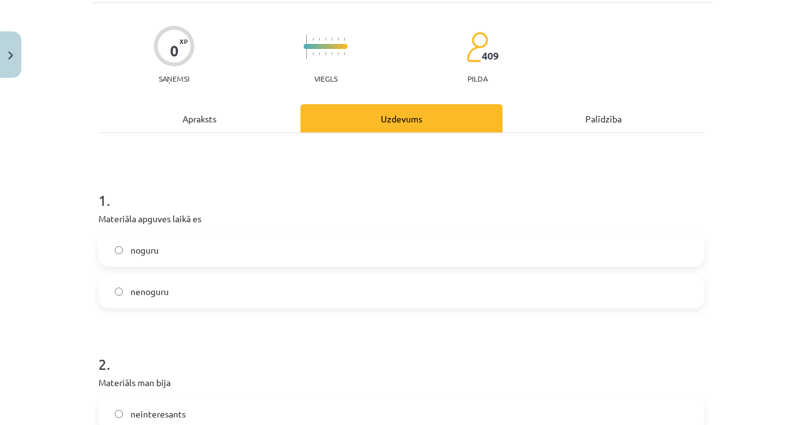
click at [517, 296] on label "nenoguru" at bounding box center [401, 290] width 603 height 31
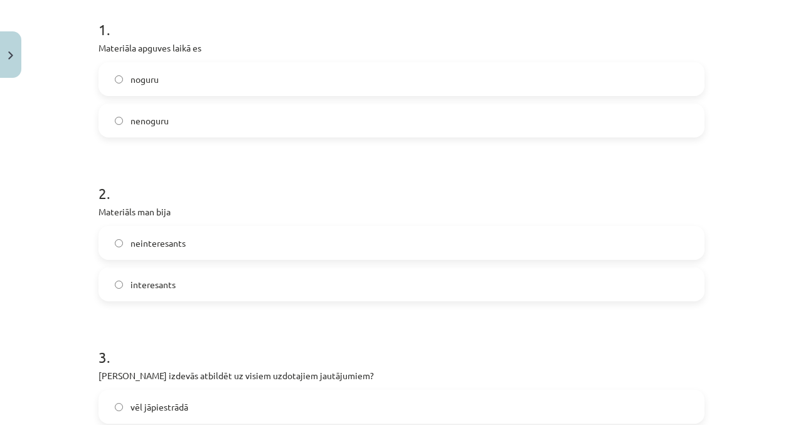
scroll to position [251, 0]
click at [509, 284] on label "interesants" at bounding box center [401, 283] width 603 height 31
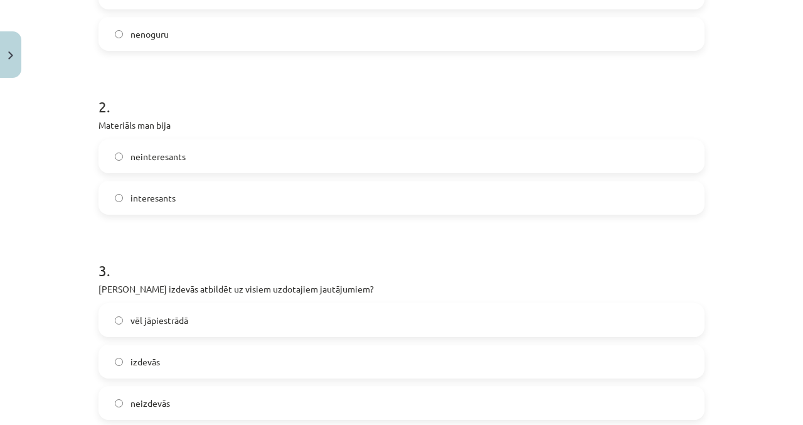
scroll to position [270, 0]
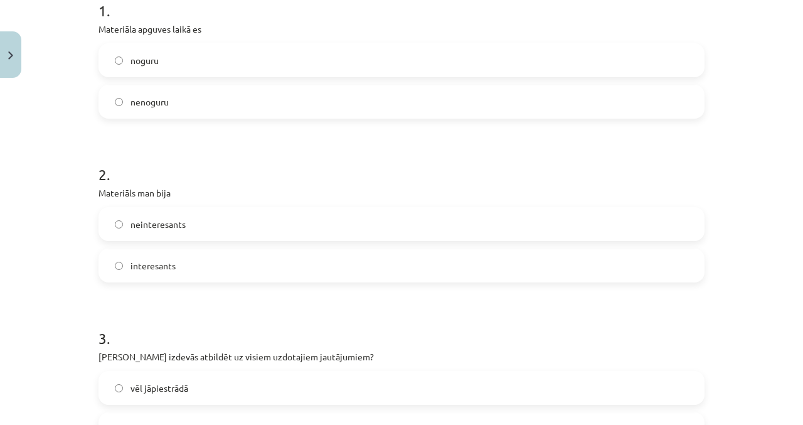
click at [563, 56] on label "noguru" at bounding box center [401, 60] width 603 height 31
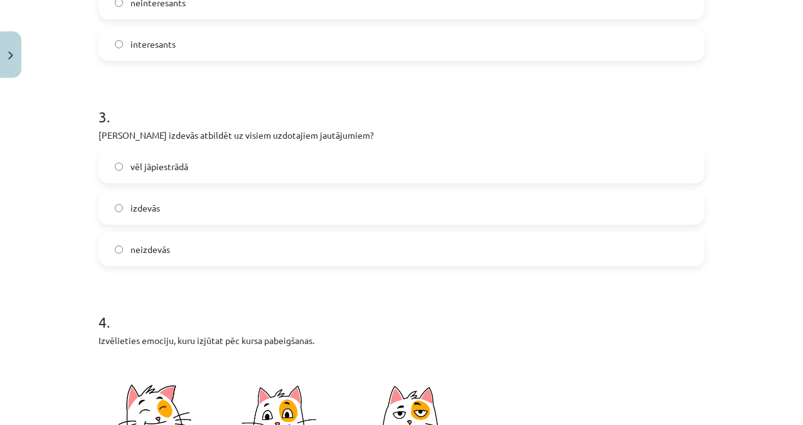
scroll to position [492, 0]
click at [523, 193] on label "izdevās" at bounding box center [401, 206] width 603 height 31
click at [594, 156] on label "vēl jāpiestrādā" at bounding box center [401, 165] width 603 height 31
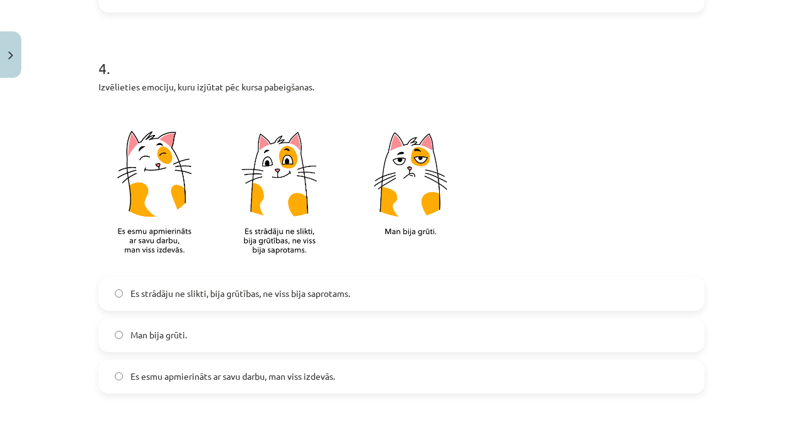
scroll to position [745, 0]
click at [505, 290] on label "Es strādāju ne slikti, bija grūtības, ne viss bija saprotams." at bounding box center [401, 292] width 603 height 31
click at [481, 342] on label "Man bija grūti." at bounding box center [401, 334] width 603 height 31
click at [495, 299] on label "Es strādāju ne slikti, bija grūtības, ne viss bija saprotams." at bounding box center [401, 292] width 603 height 31
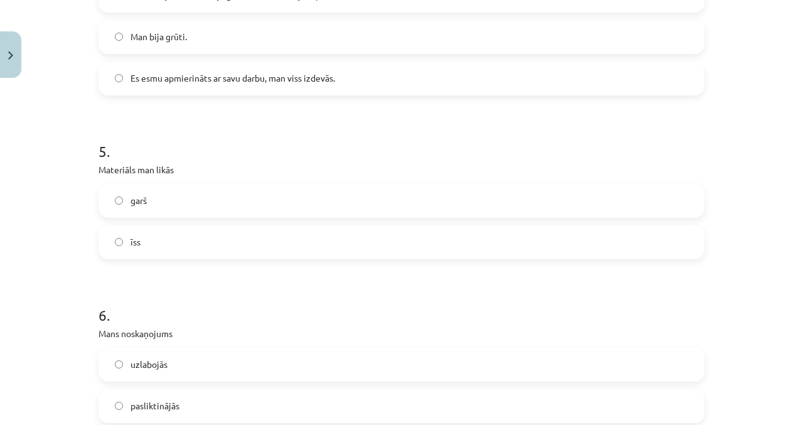
scroll to position [1042, 0]
click at [525, 243] on label "īss" at bounding box center [401, 241] width 603 height 31
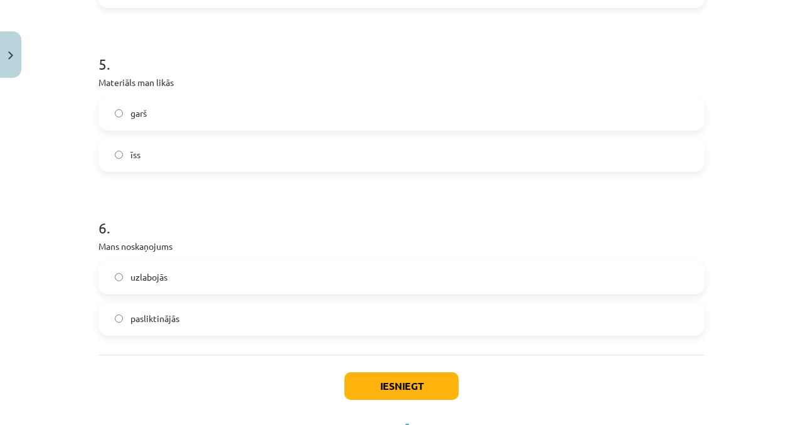
scroll to position [1132, 0]
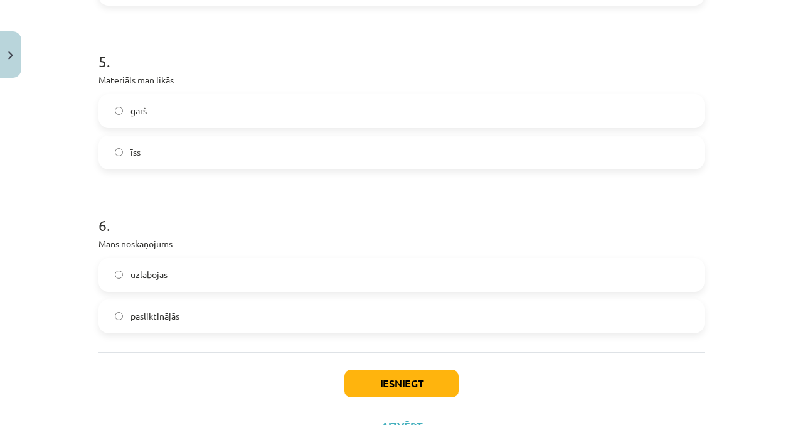
click at [498, 275] on label "uzlabojās" at bounding box center [401, 274] width 603 height 31
click at [445, 380] on button "Iesniegt" at bounding box center [401, 383] width 114 height 28
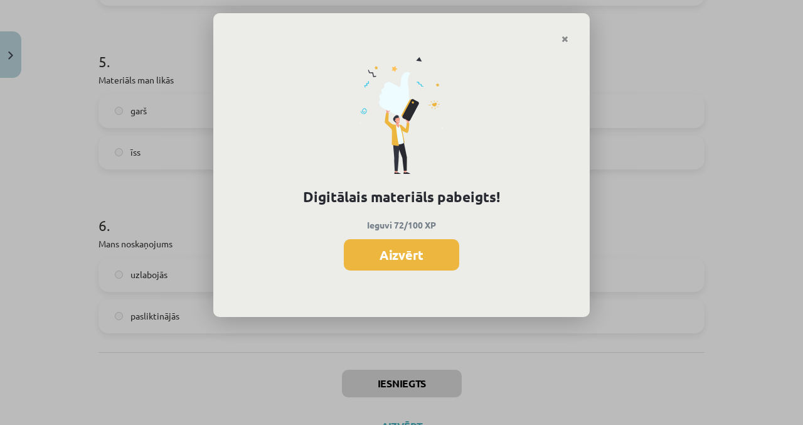
click at [453, 252] on button "Aizvērt" at bounding box center [401, 254] width 115 height 31
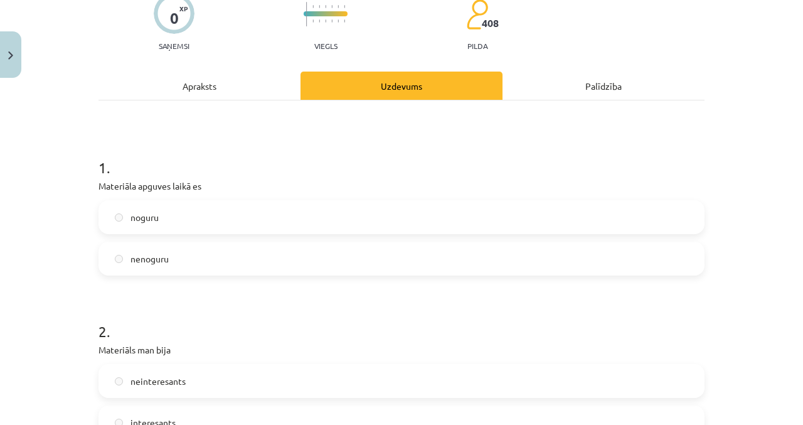
scroll to position [0, 0]
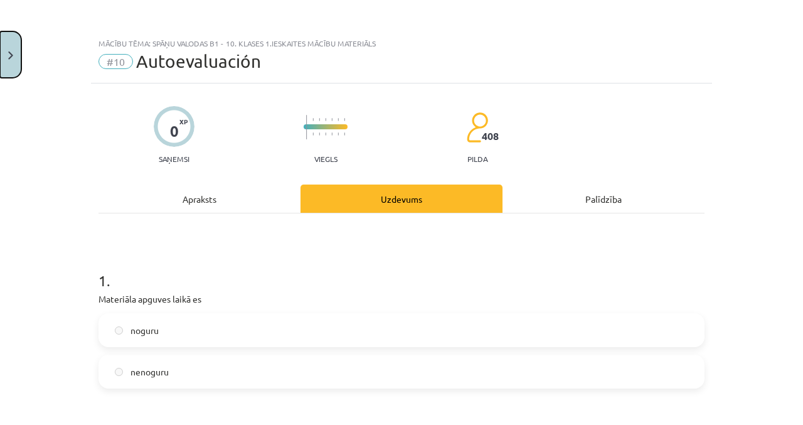
click at [18, 56] on button "Close" at bounding box center [10, 54] width 21 height 46
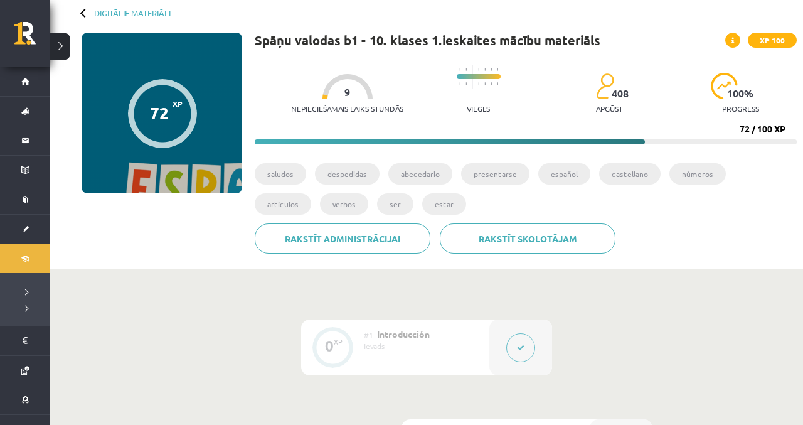
scroll to position [64, 0]
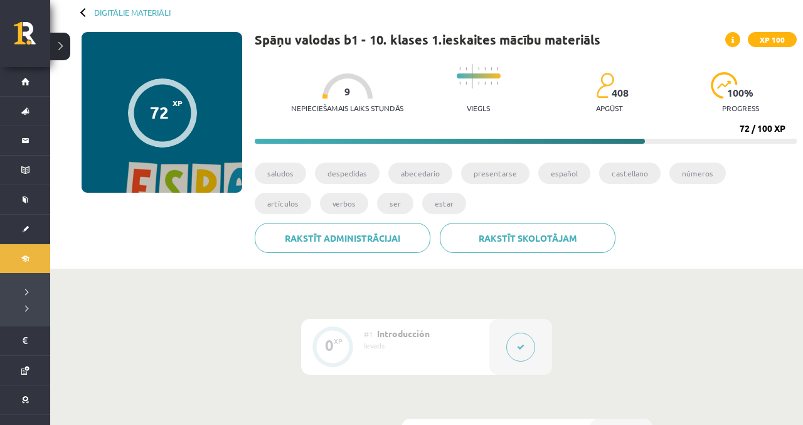
click at [26, 263] on link "Digitālie materiāli" at bounding box center [25, 258] width 50 height 29
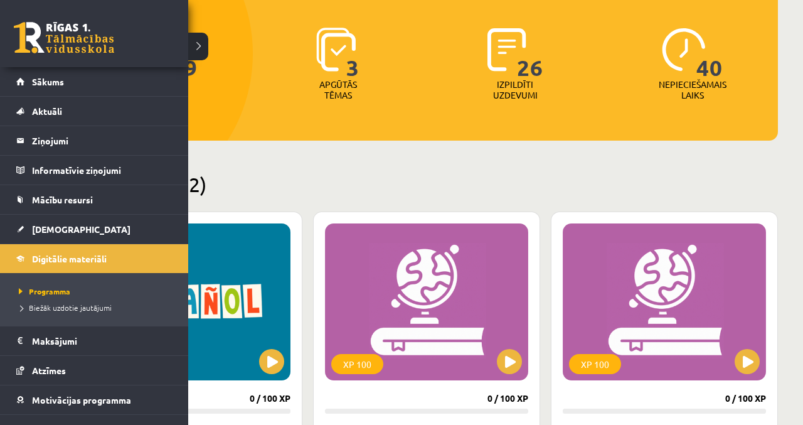
scroll to position [175, 0]
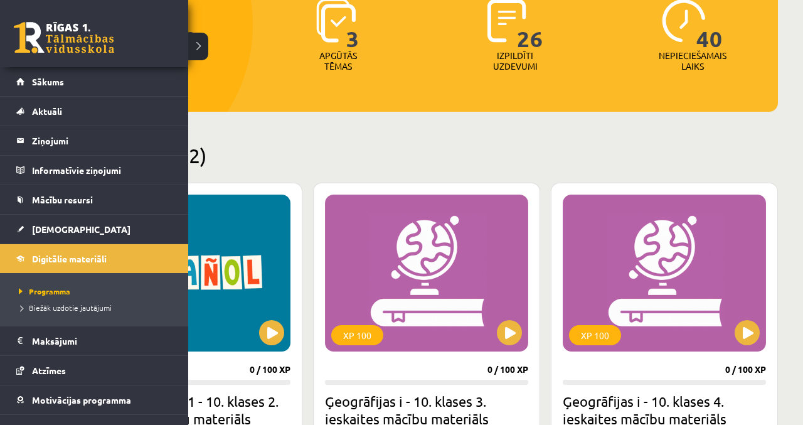
click at [198, 47] on div "239 Nopelnītie punkti" at bounding box center [160, 35] width 171 height 87
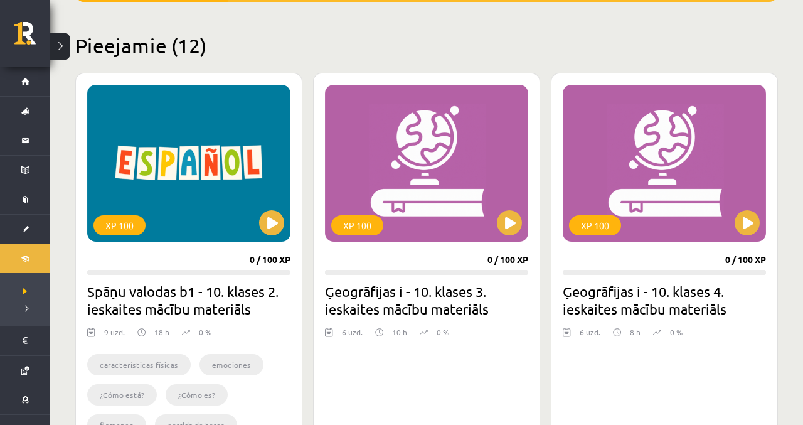
scroll to position [287, 0]
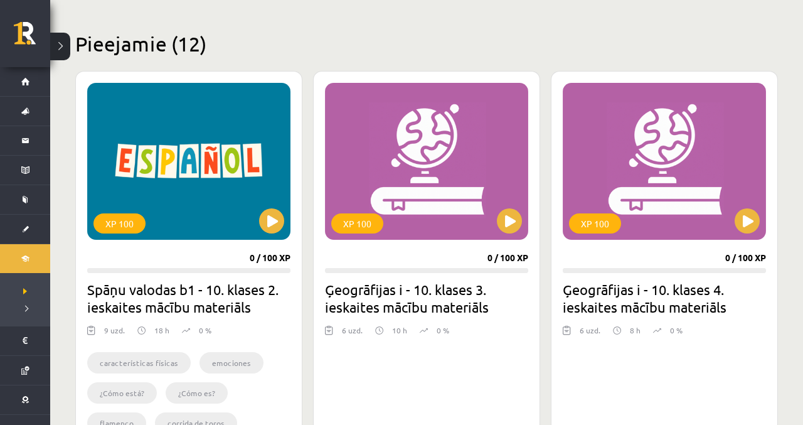
click at [233, 172] on div "XP 100" at bounding box center [188, 161] width 203 height 157
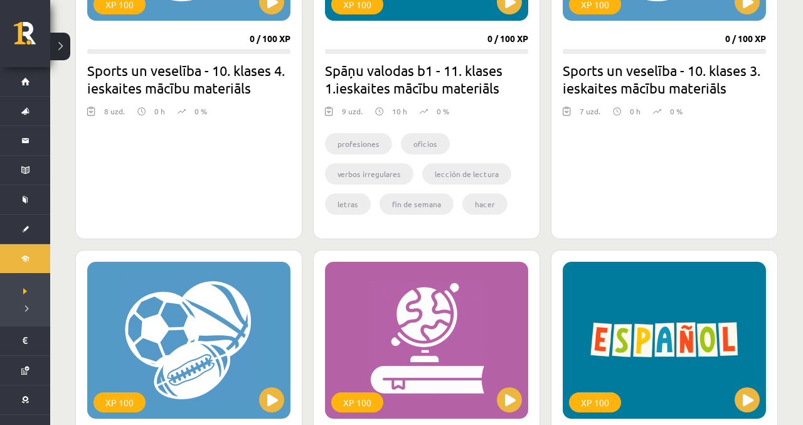
scroll to position [1169, 0]
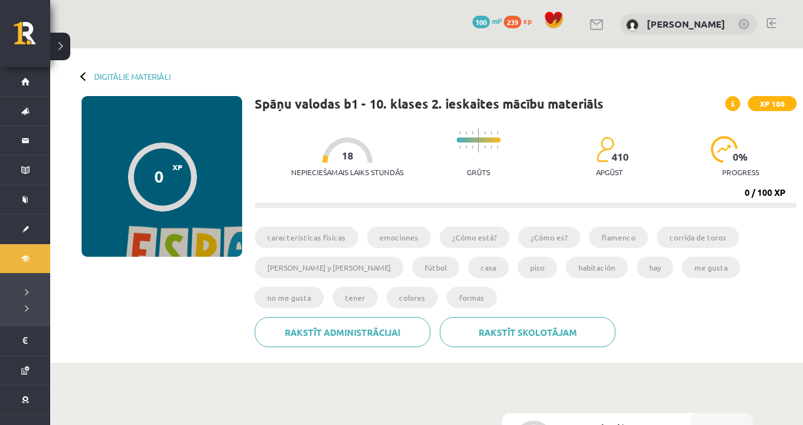
click at [80, 82] on div "Digitālie materiāli 0 XP XP 100 0 / 100 XP Spāņu valodas b1 - 10. klases 2. ies…" at bounding box center [426, 205] width 753 height 314
click at [82, 72] on div "Digitālie materiāli" at bounding box center [126, 75] width 89 height 9
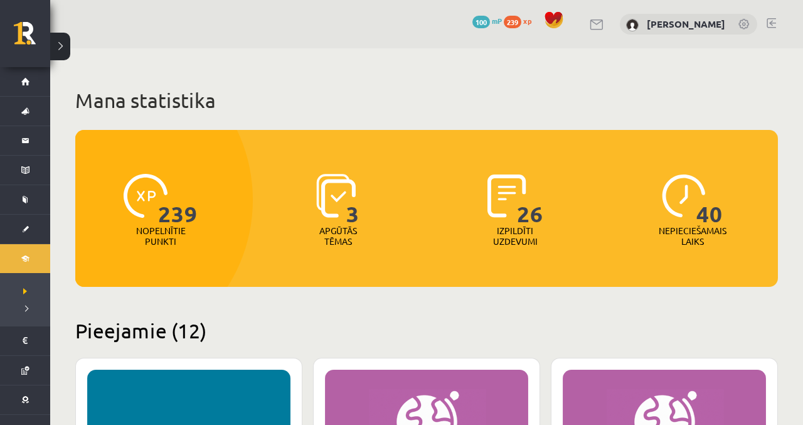
click at [510, 21] on link "239 xp" at bounding box center [521, 21] width 34 height 10
click at [157, 230] on p "Nopelnītie punkti" at bounding box center [161, 235] width 50 height 21
click at [172, 208] on span "239" at bounding box center [178, 199] width 40 height 51
click at [171, 219] on span "239" at bounding box center [178, 199] width 40 height 51
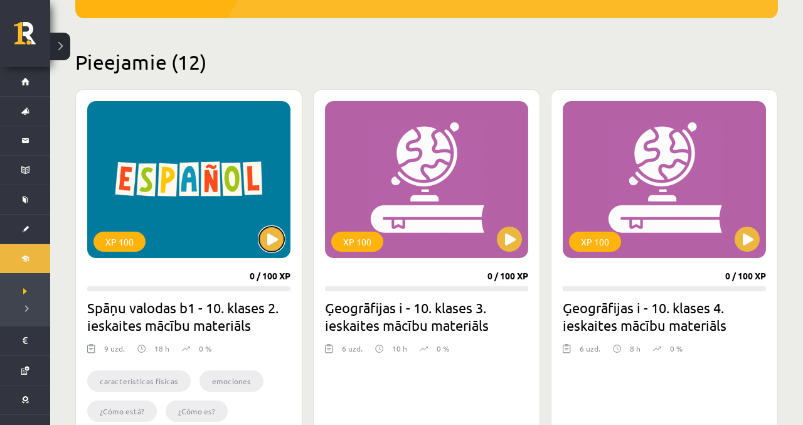
click at [274, 249] on button at bounding box center [271, 238] width 25 height 25
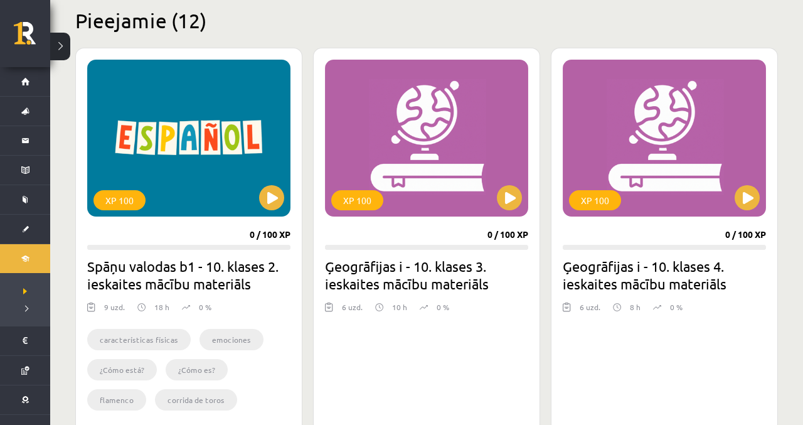
scroll to position [321, 0]
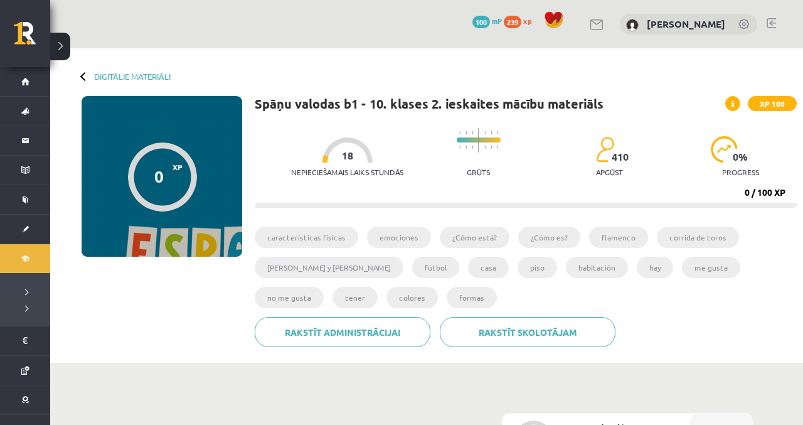
click at [16, 111] on span "Aktuāli" at bounding box center [16, 111] width 0 height 0
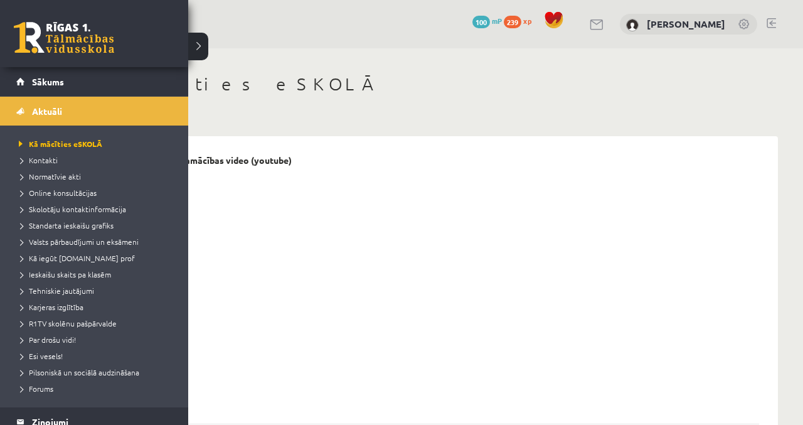
scroll to position [11, 0]
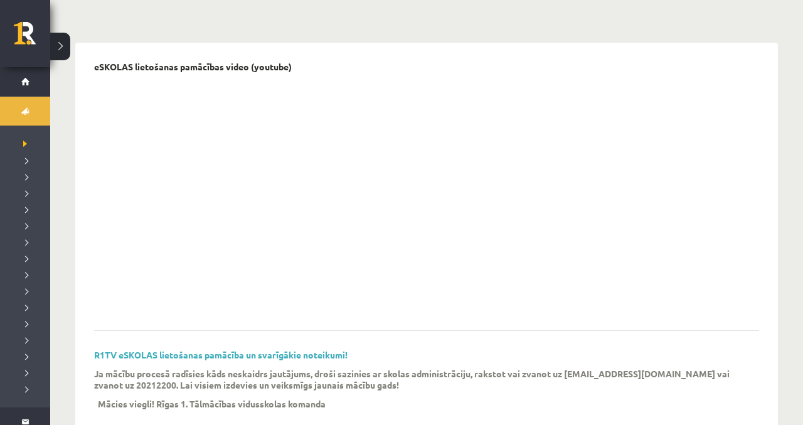
scroll to position [0, 0]
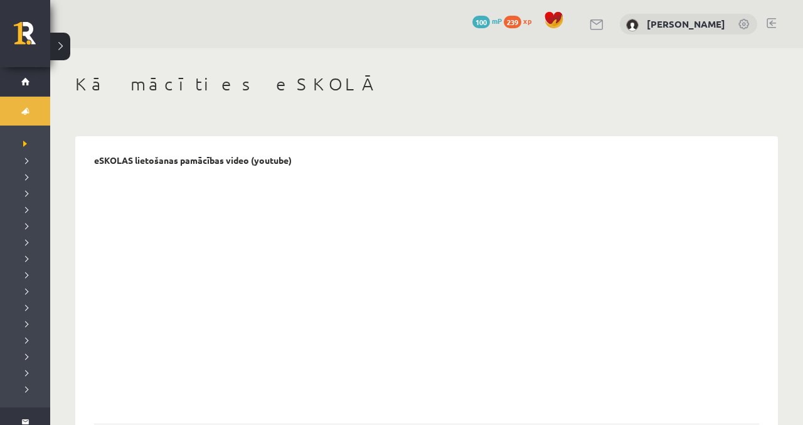
click at [61, 43] on button at bounding box center [60, 47] width 20 height 28
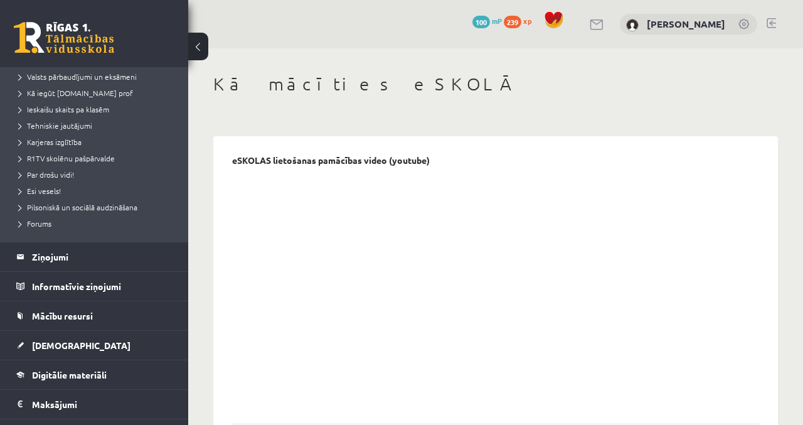
scroll to position [221, 0]
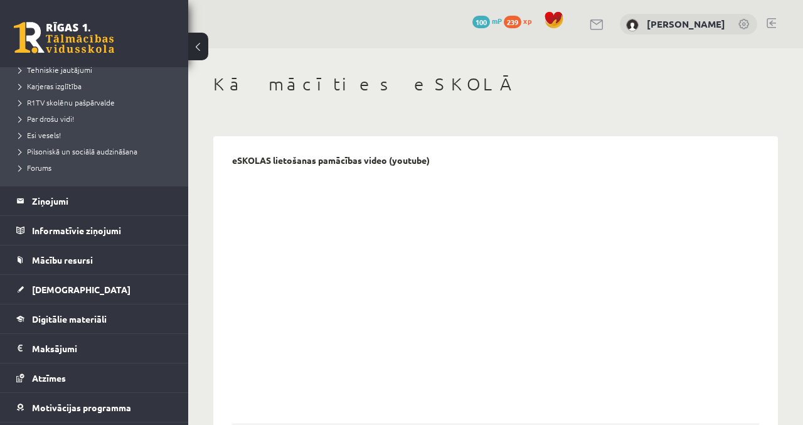
click at [106, 315] on span "Digitālie materiāli" at bounding box center [69, 318] width 75 height 11
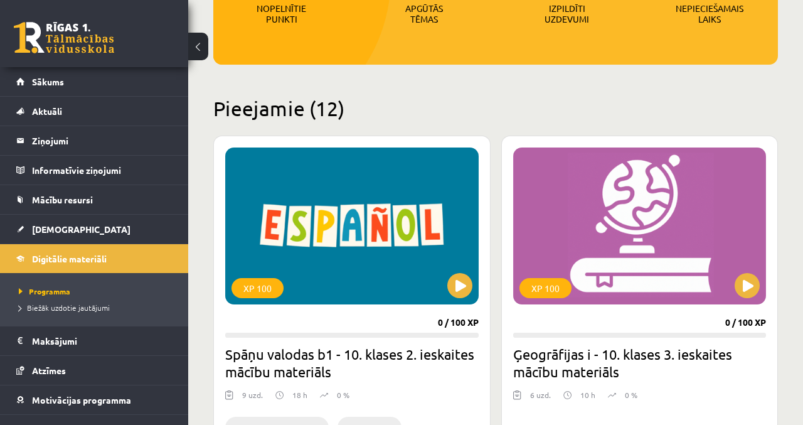
scroll to position [223, 0]
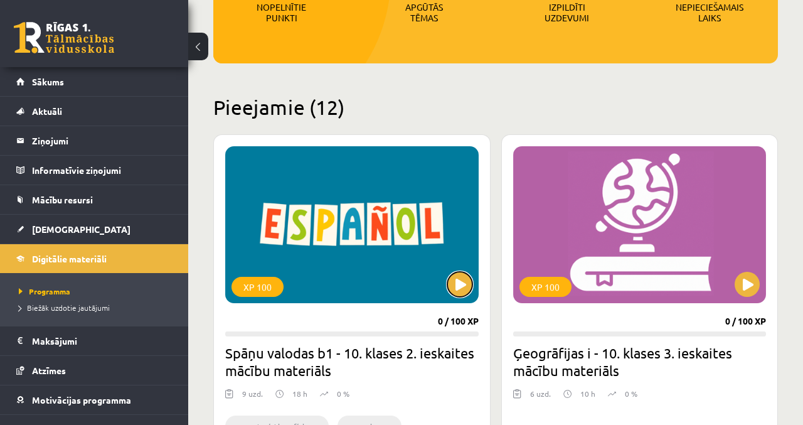
click at [468, 283] on button at bounding box center [459, 284] width 25 height 25
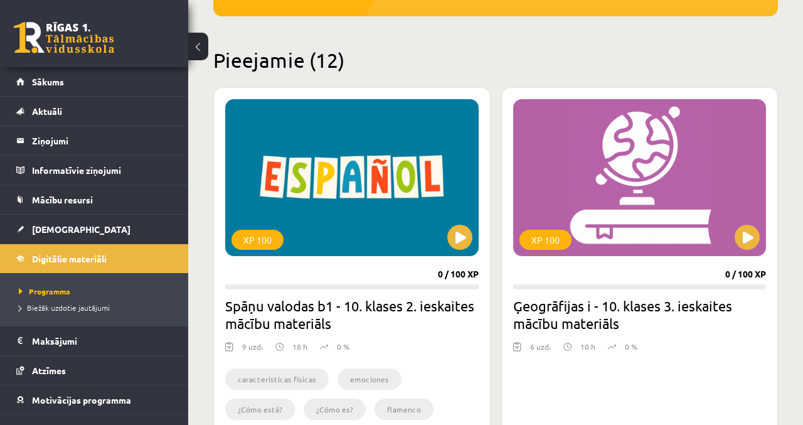
scroll to position [276, 0]
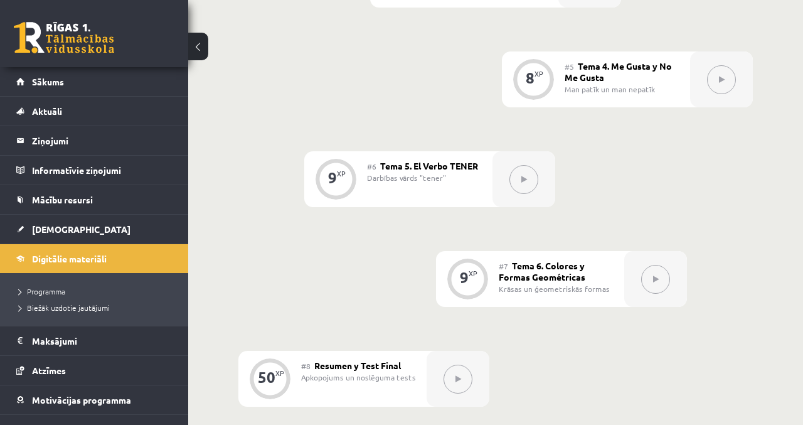
scroll to position [820, 0]
click at [122, 191] on link "Mācību resursi" at bounding box center [94, 199] width 156 height 29
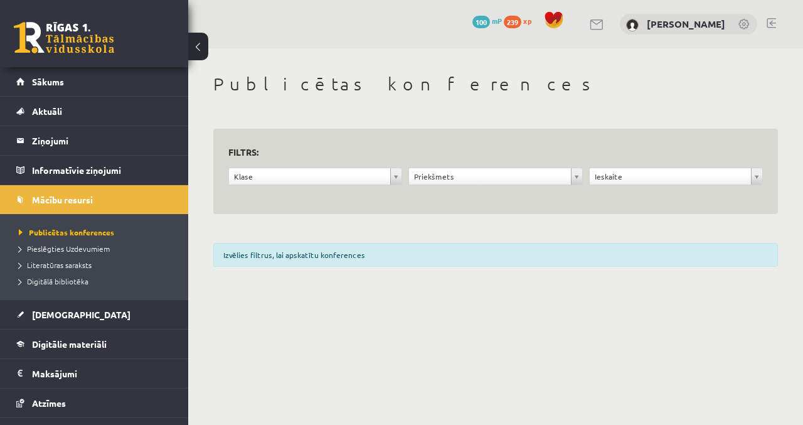
click at [78, 79] on link "Sākums" at bounding box center [94, 81] width 156 height 29
